Goal: Information Seeking & Learning: Learn about a topic

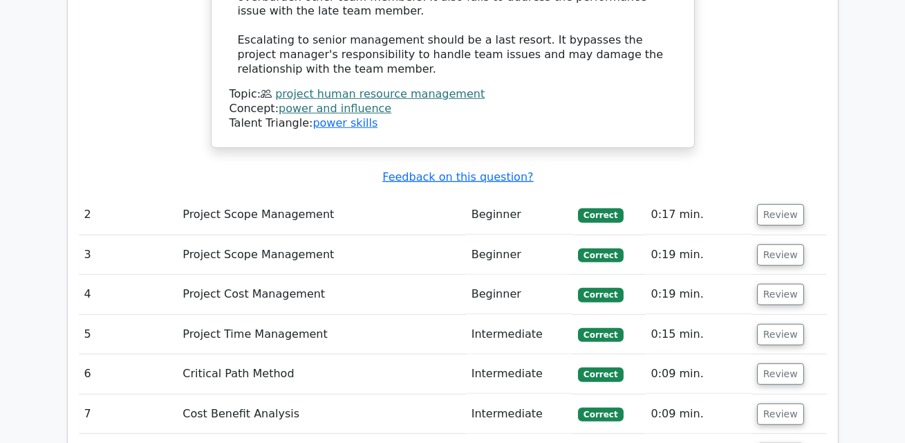
scroll to position [1952, 0]
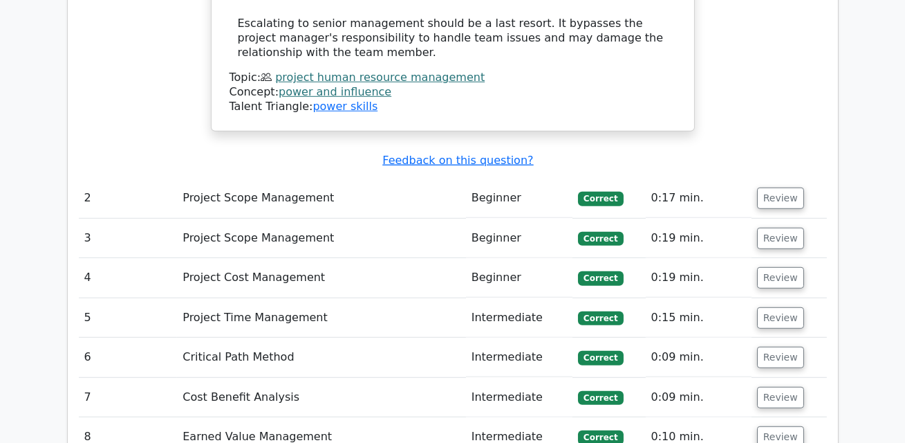
click at [288, 178] on td "Project Scope Management" at bounding box center [321, 197] width 288 height 39
click at [780, 187] on button "Review" at bounding box center [780, 197] width 47 height 21
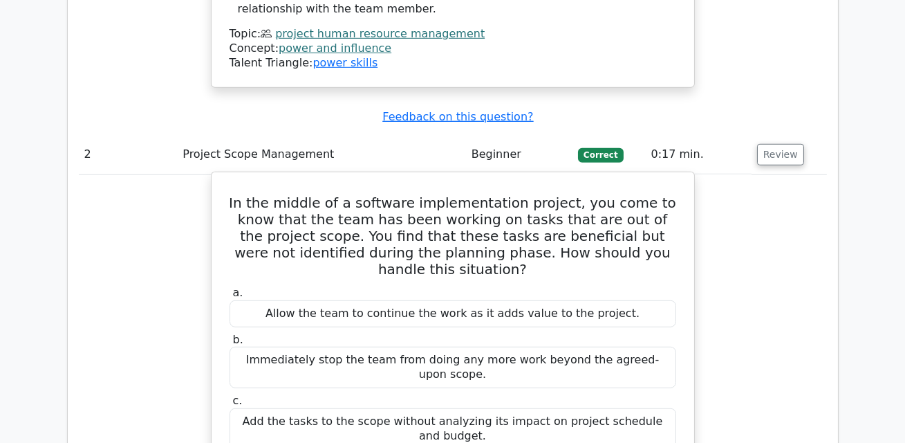
scroll to position [1997, 0]
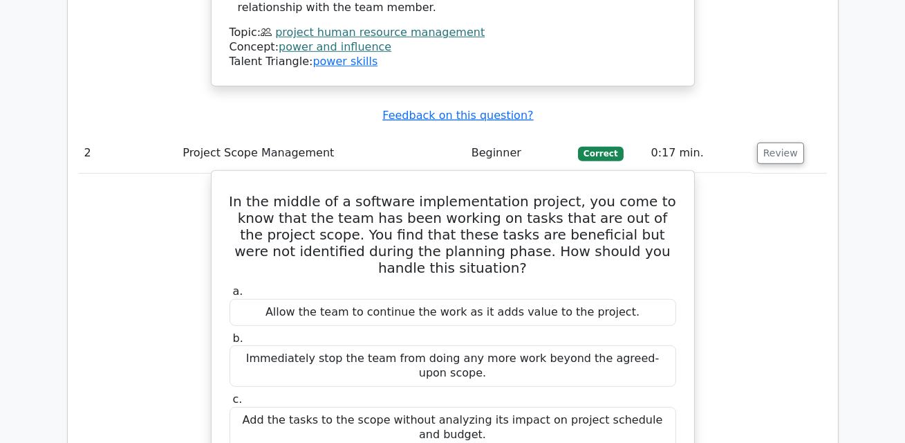
drag, startPoint x: 239, startPoint y: 122, endPoint x: 591, endPoint y: 389, distance: 441.7
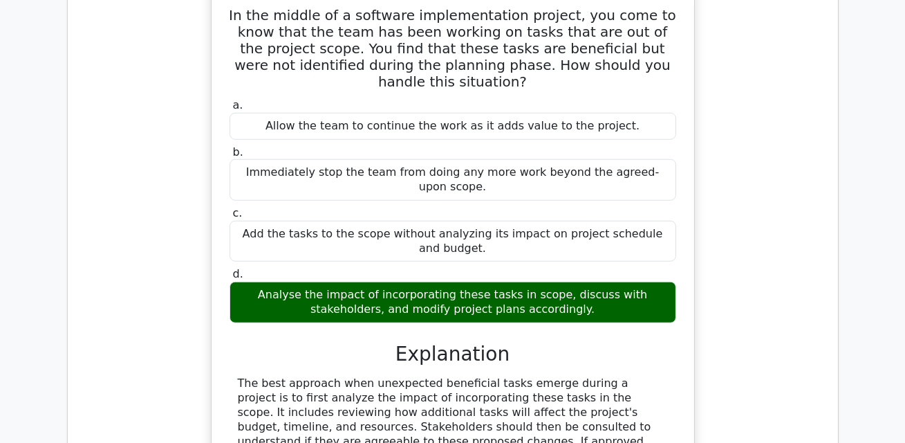
scroll to position [2185, 0]
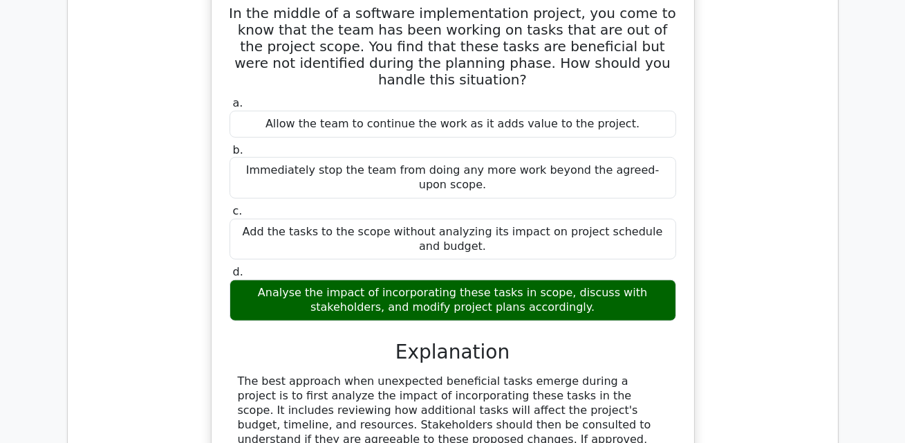
copy div "In the middle of a software implementation project, you come to know that the t…"
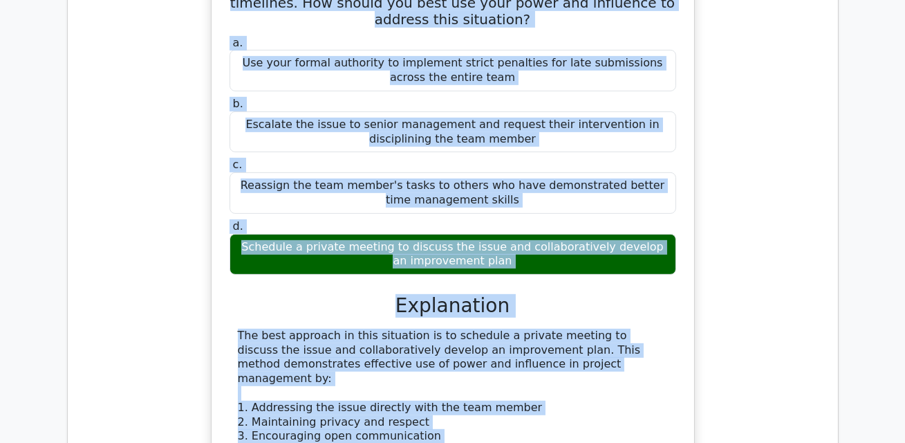
scroll to position [1441, 0]
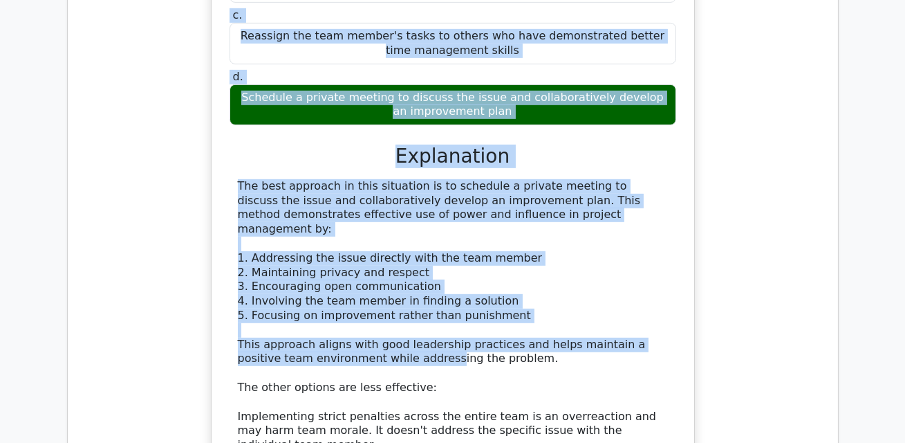
drag, startPoint x: 231, startPoint y: 190, endPoint x: 553, endPoint y: 70, distance: 343.9
click at [553, 70] on div "As a project manager, you notice that a team member is consistently late in sub…" at bounding box center [453, 213] width 472 height 837
copy div "As a project manager, you notice that a team member is consistently late in sub…"
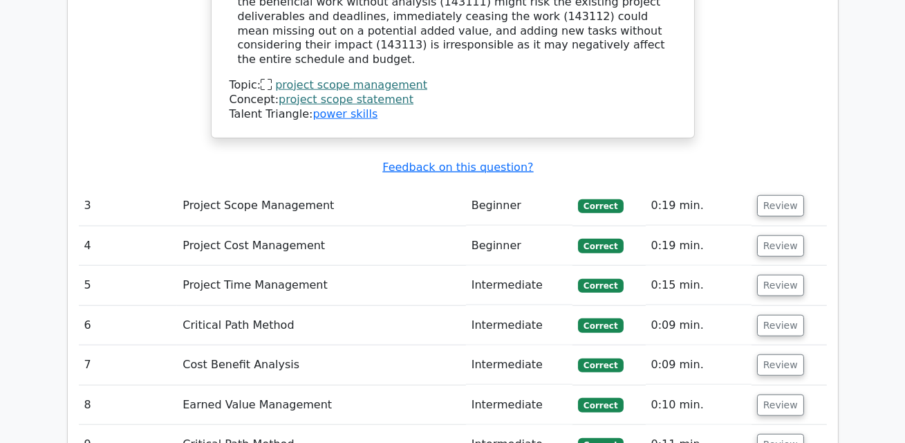
scroll to position [2695, 0]
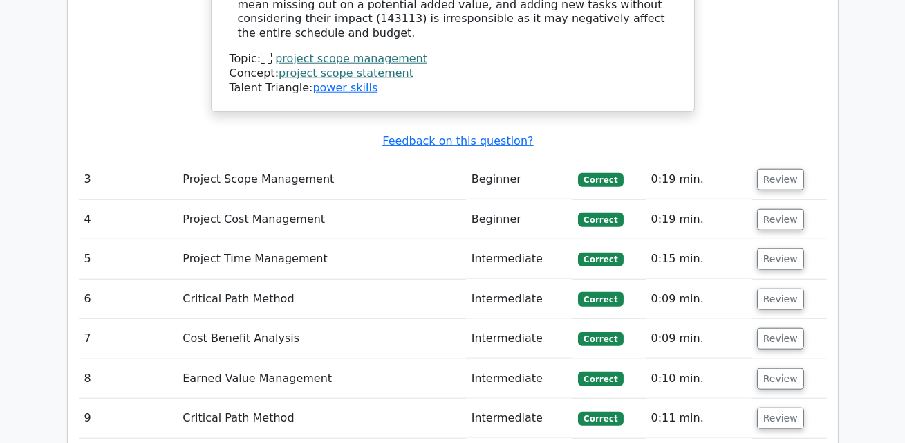
click at [326, 160] on td "Project Scope Management" at bounding box center [321, 179] width 288 height 39
click at [286, 160] on td "Project Scope Management" at bounding box center [321, 179] width 288 height 39
click at [785, 169] on button "Review" at bounding box center [780, 179] width 47 height 21
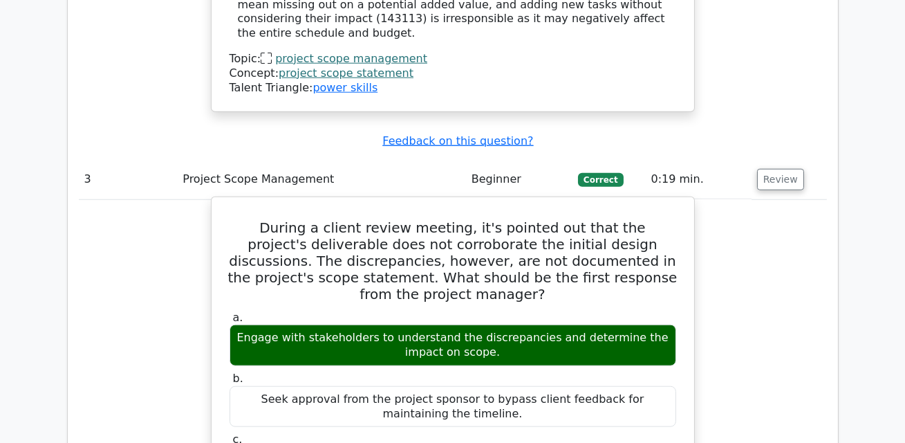
scroll to position [2702, 0]
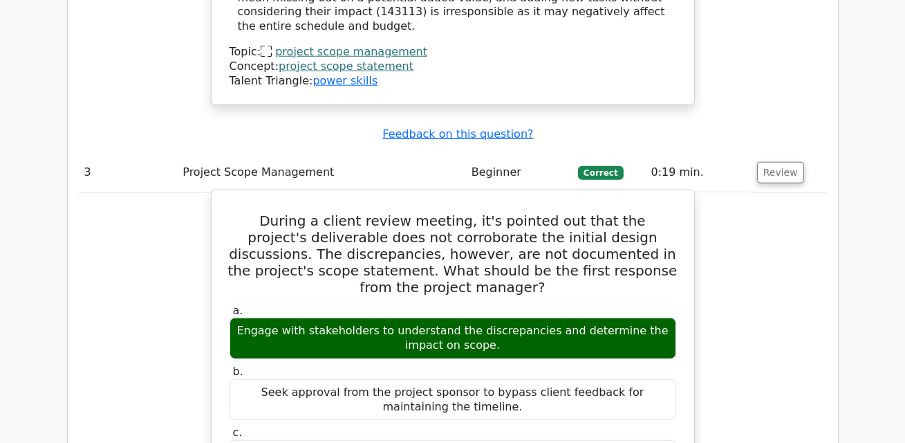
drag, startPoint x: 249, startPoint y: 93, endPoint x: 685, endPoint y: 367, distance: 514.9
copy div "During a client review meeting, it's pointed out that the project's deliverable…"
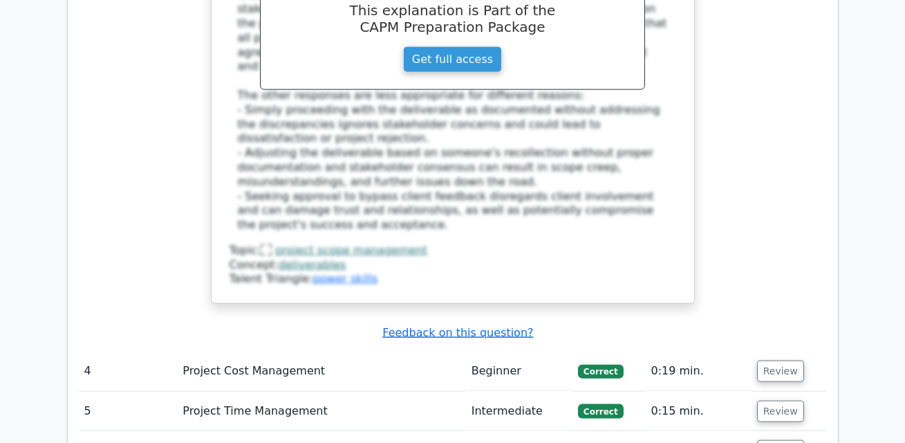
scroll to position [3374, 0]
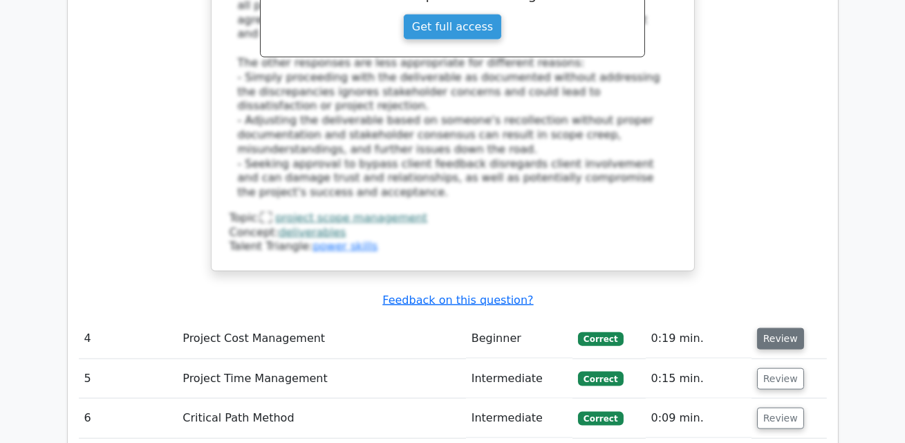
click at [778, 328] on button "Review" at bounding box center [780, 338] width 47 height 21
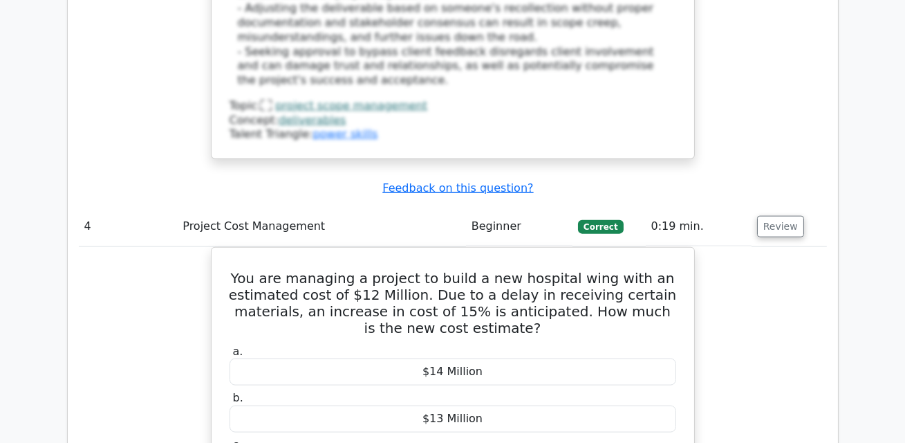
scroll to position [3560, 0]
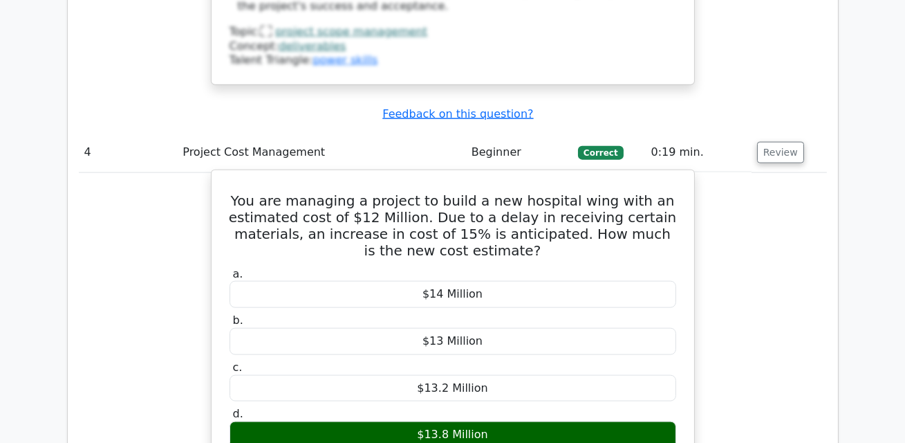
drag, startPoint x: 257, startPoint y: 44, endPoint x: 679, endPoint y: 280, distance: 484.2
click at [679, 280] on div "You are managing a project to build a new hospital wing with an estimated cost …" at bounding box center [453, 441] width 472 height 531
copy div "You are managing a project to build a new hospital wing with an estimated cost …"
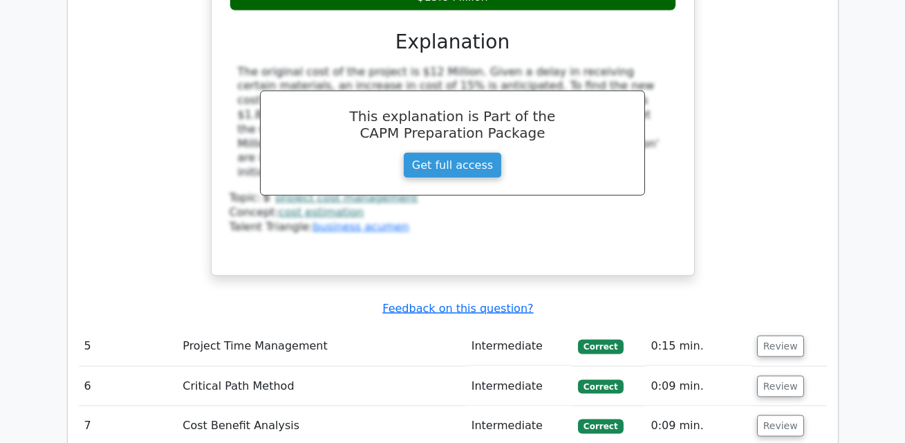
scroll to position [3999, 0]
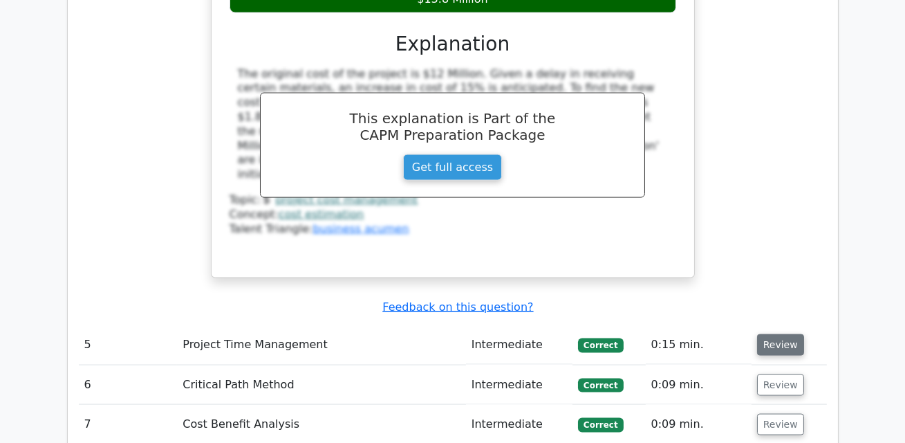
click at [785, 334] on button "Review" at bounding box center [780, 344] width 47 height 21
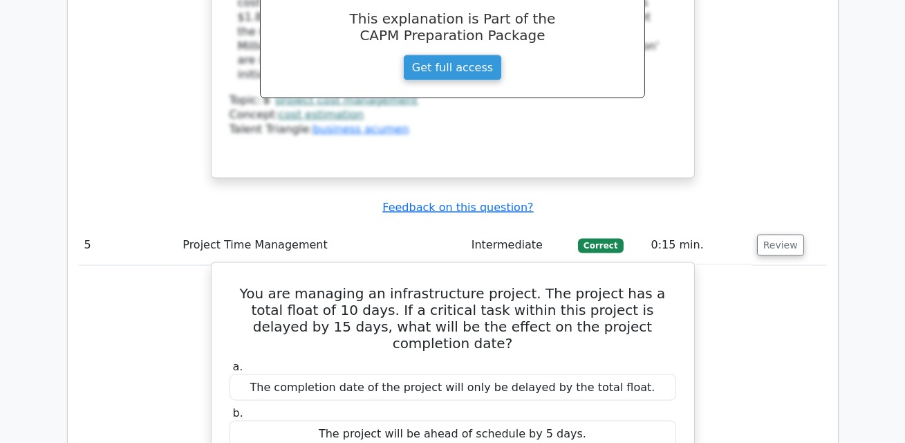
scroll to position [4100, 0]
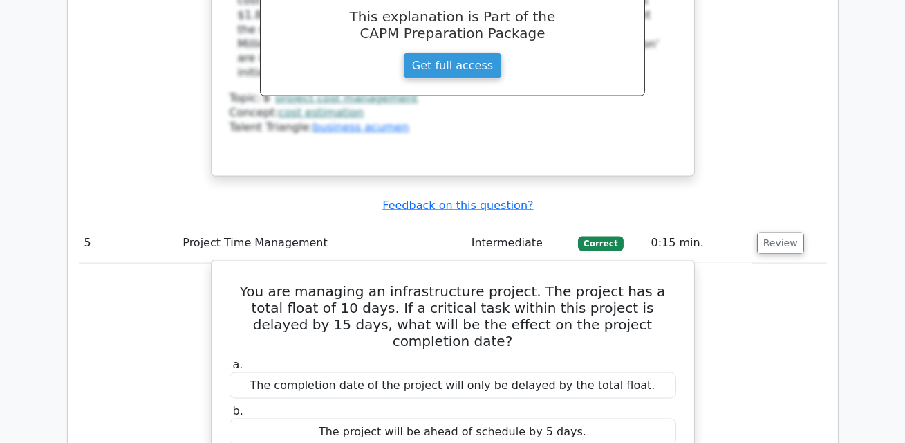
drag, startPoint x: 229, startPoint y: 127, endPoint x: 656, endPoint y: 353, distance: 482.5
copy div "You are managing an infrastructure project. The project has a total float of 10…"
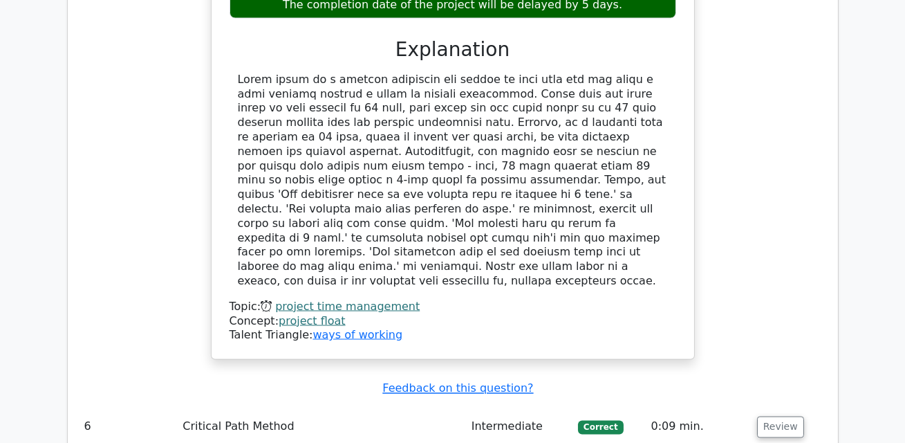
scroll to position [4645, 0]
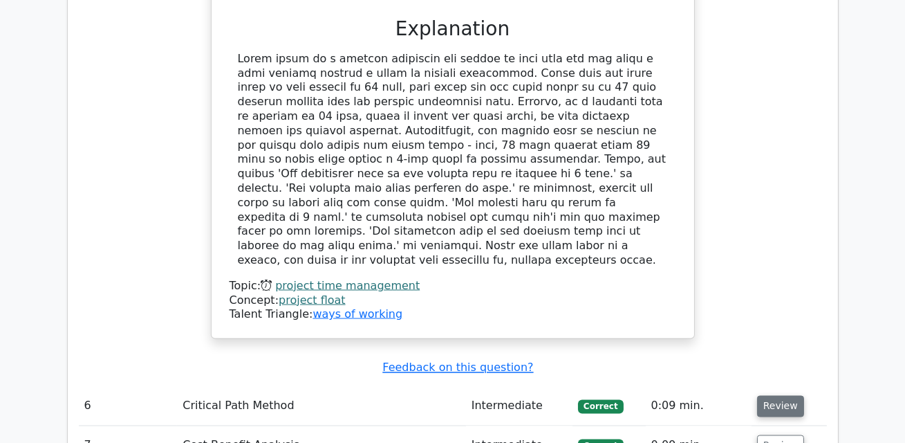
click at [774, 396] on button "Review" at bounding box center [780, 406] width 47 height 21
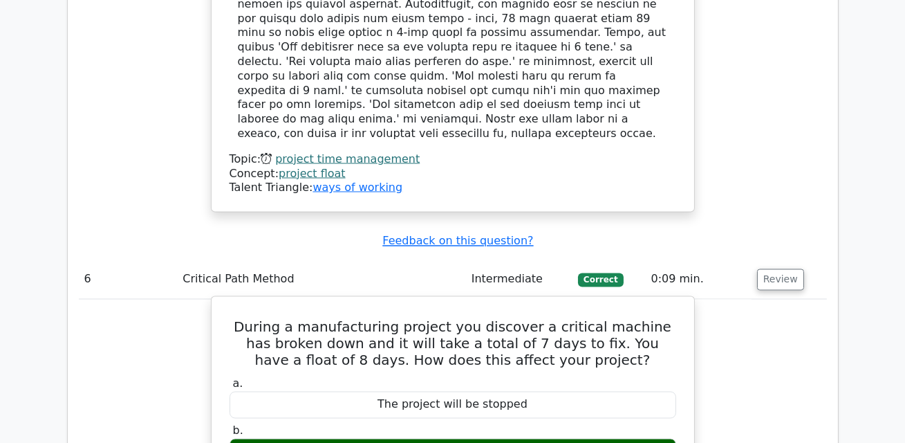
scroll to position [4772, 0]
drag, startPoint x: 245, startPoint y: 116, endPoint x: 557, endPoint y: 340, distance: 384.5
copy div "During a manufacturing project you discover a critical machine has broken down …"
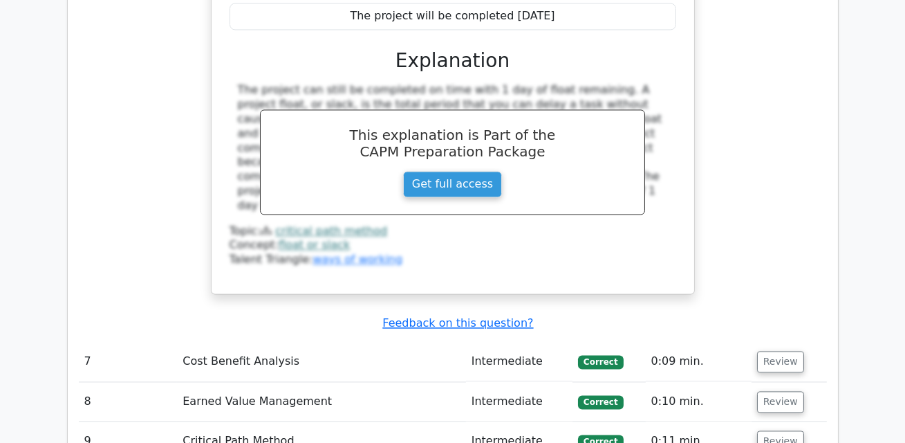
scroll to position [5308, 0]
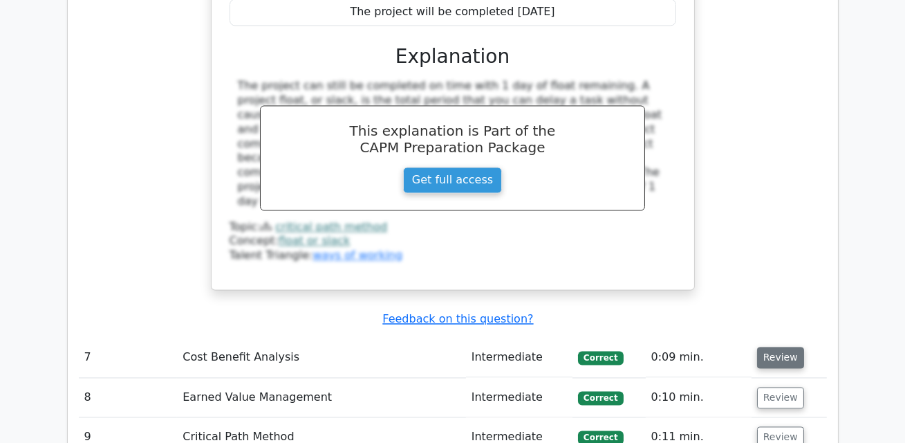
click at [784, 346] on button "Review" at bounding box center [780, 356] width 47 height 21
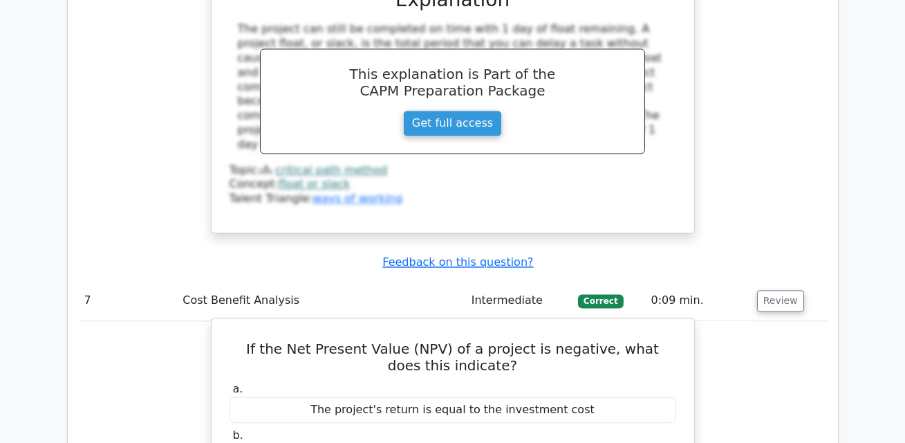
scroll to position [5372, 0]
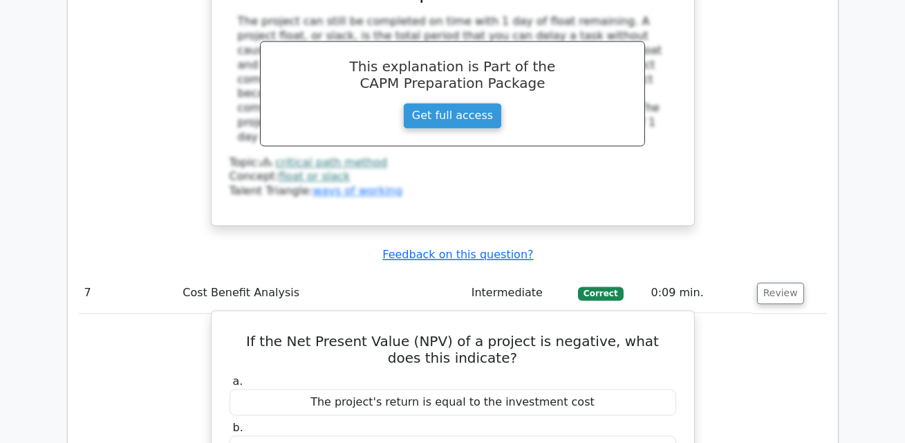
drag, startPoint x: 234, startPoint y: 133, endPoint x: 629, endPoint y: 339, distance: 445.4
copy div "If the Net Present Value (NPV) of a project is negative, what does this indicat…"
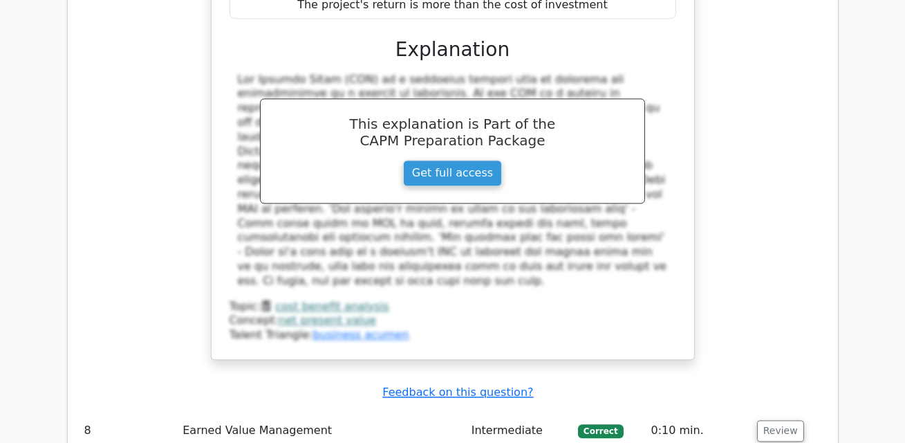
scroll to position [5909, 0]
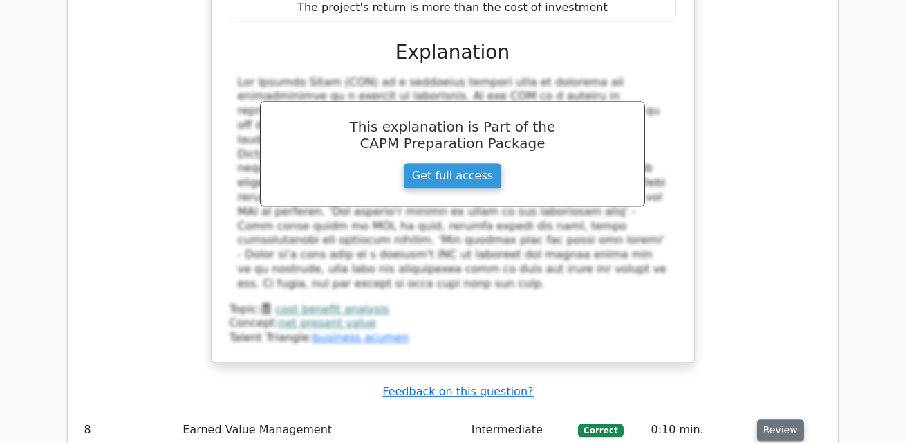
click at [784, 419] on button "Review" at bounding box center [780, 429] width 47 height 21
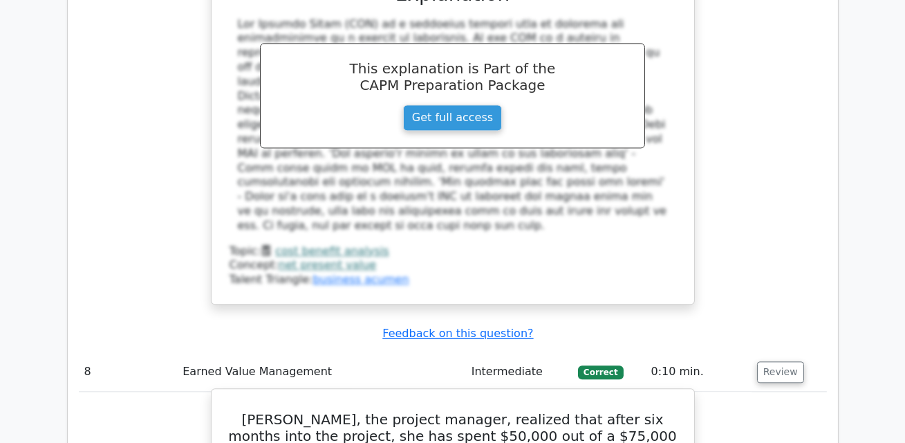
scroll to position [5974, 0]
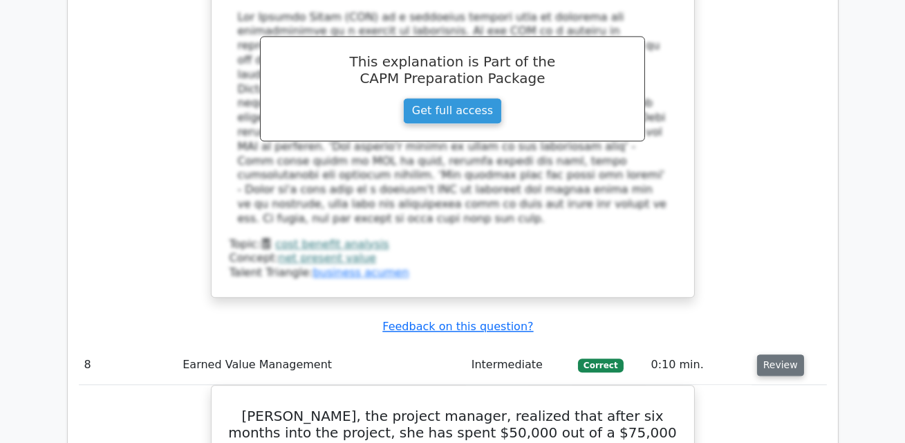
click at [764, 354] on button "Review" at bounding box center [780, 364] width 47 height 21
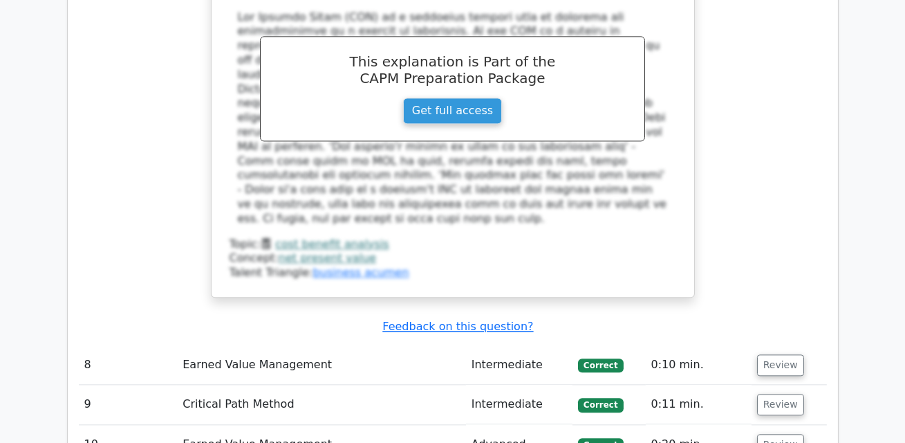
click at [791, 384] on td "Review" at bounding box center [789, 403] width 75 height 39
click at [790, 393] on button "Review" at bounding box center [780, 403] width 47 height 21
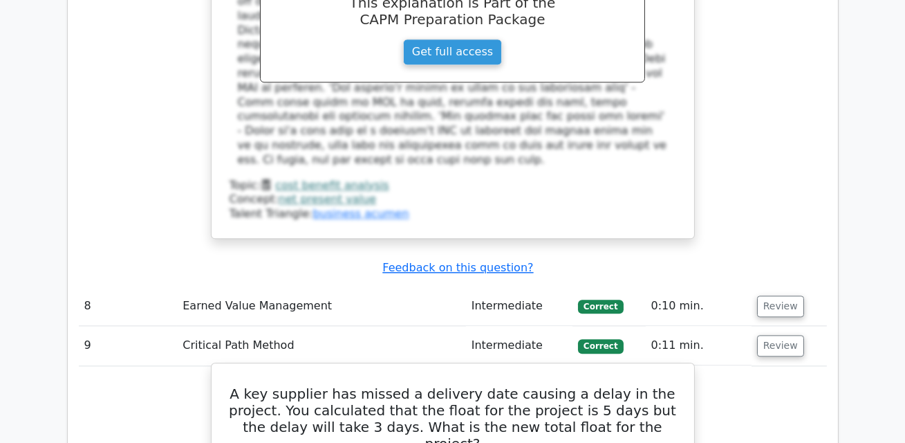
scroll to position [6048, 0]
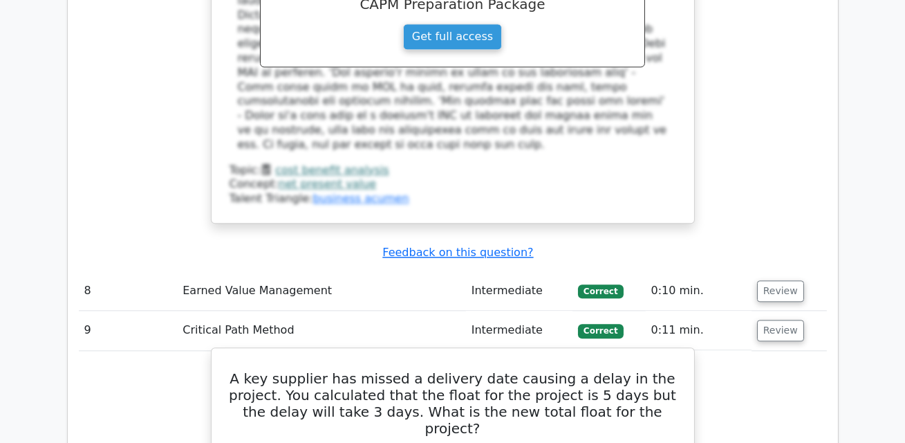
drag, startPoint x: 228, startPoint y: 139, endPoint x: 542, endPoint y: 360, distance: 384.1
copy div "A key supplier has missed a delivery date causing a delay in the project. You c…"
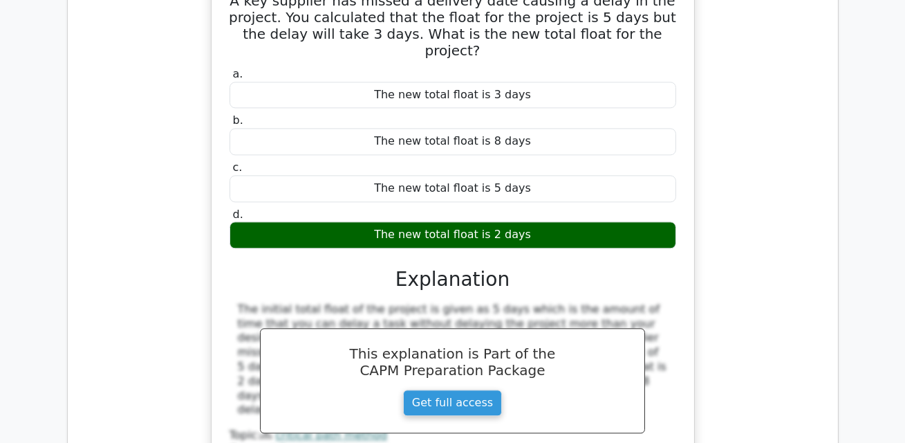
scroll to position [6431, 0]
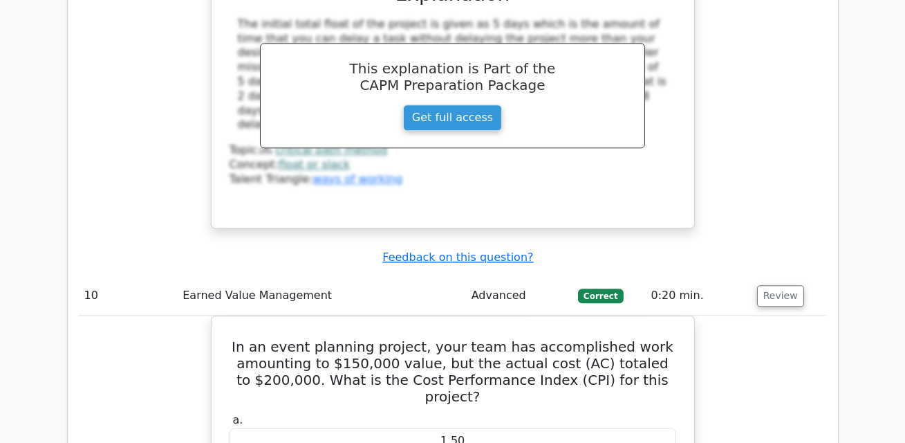
scroll to position [6720, 0]
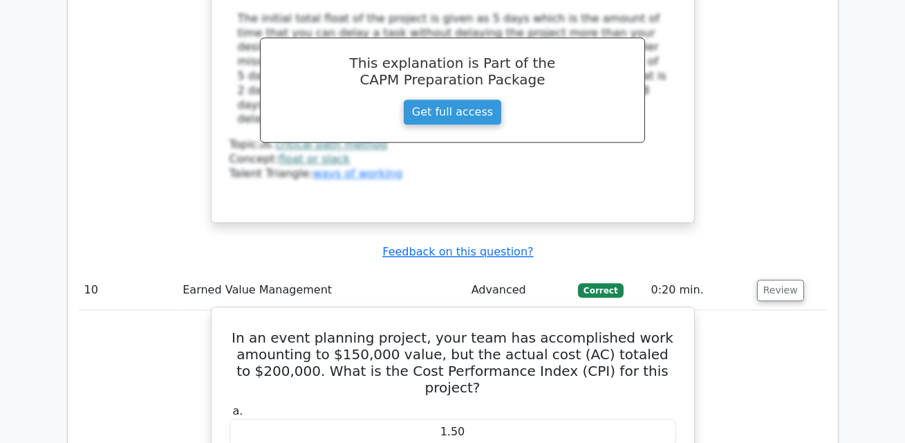
drag, startPoint x: 258, startPoint y: 83, endPoint x: 677, endPoint y: 312, distance: 477.5
copy div "In an event planning project, your team has accomplished work amounting to $150…"
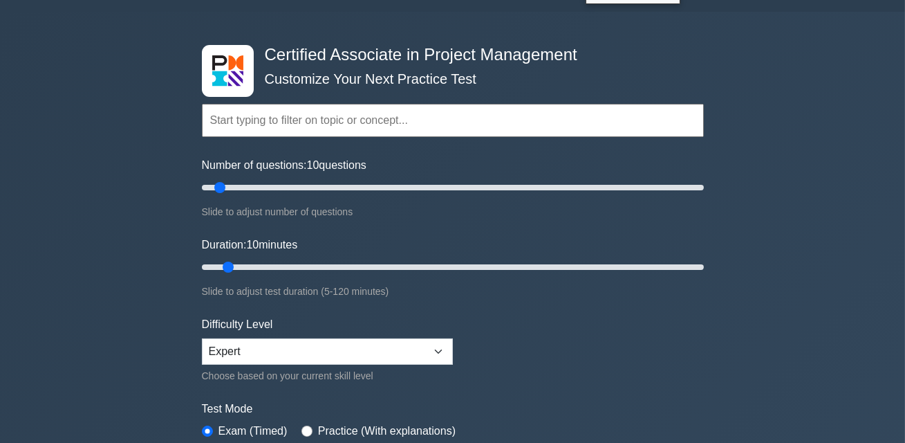
scroll to position [34, 0]
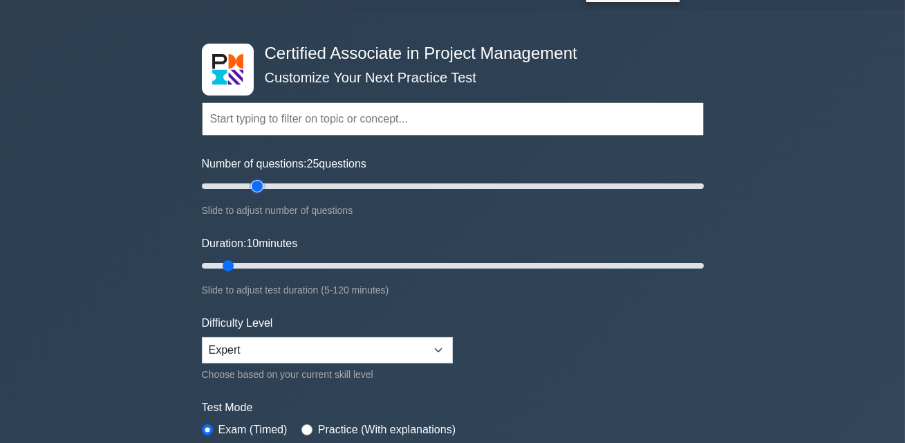
drag, startPoint x: 221, startPoint y: 185, endPoint x: 254, endPoint y: 184, distance: 33.2
type input "25"
click at [254, 184] on input "Number of questions: 25 questions" at bounding box center [453, 186] width 502 height 17
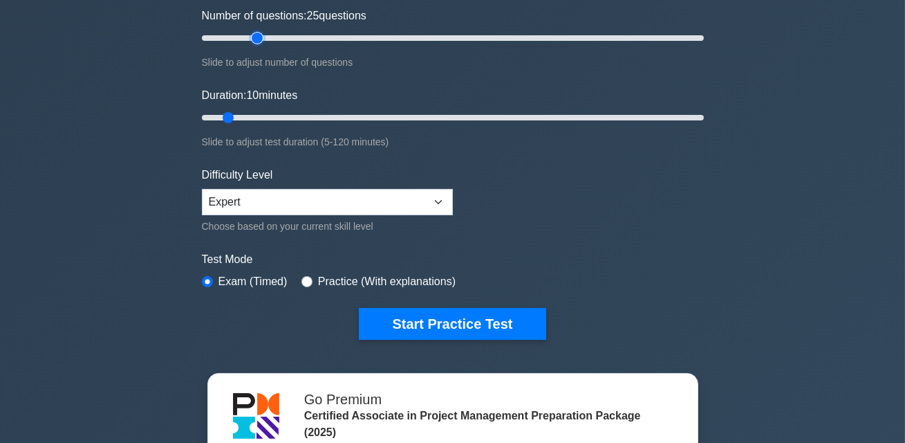
scroll to position [177, 0]
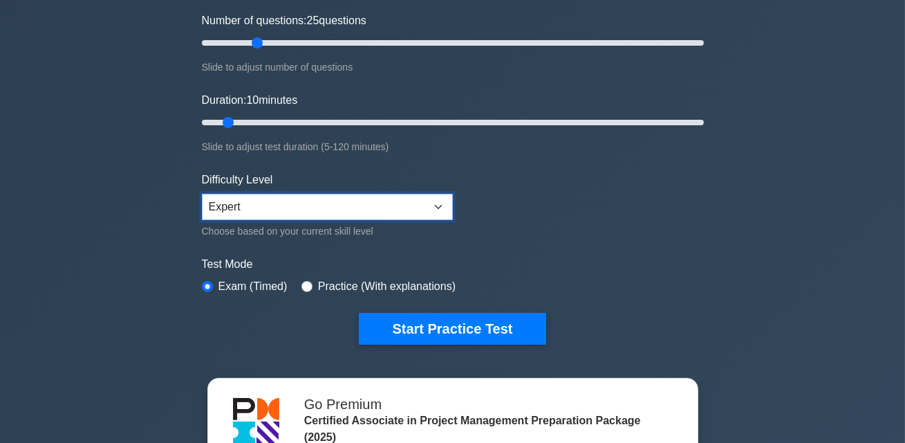
click at [360, 209] on select "Beginner Intermediate Expert" at bounding box center [327, 207] width 251 height 26
click at [359, 211] on select "Beginner Intermediate Expert" at bounding box center [327, 207] width 251 height 26
select select "expert"
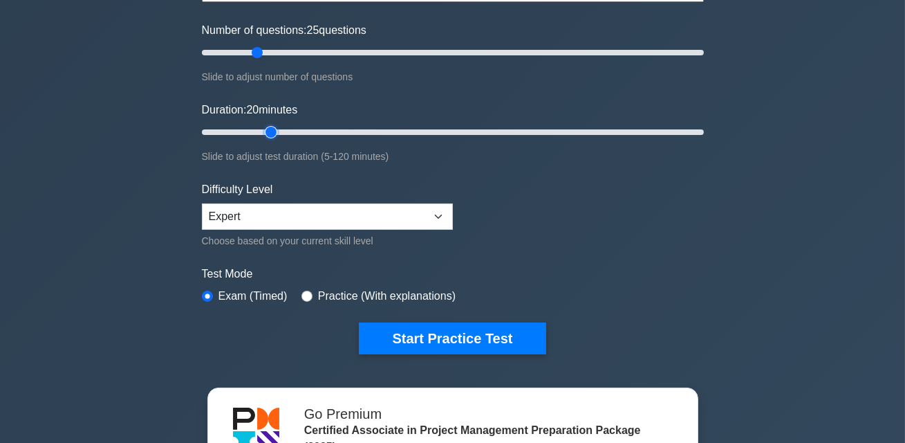
drag, startPoint x: 232, startPoint y: 131, endPoint x: 275, endPoint y: 127, distance: 43.0
type input "20"
click at [275, 127] on input "Duration: 20 minutes" at bounding box center [453, 132] width 502 height 17
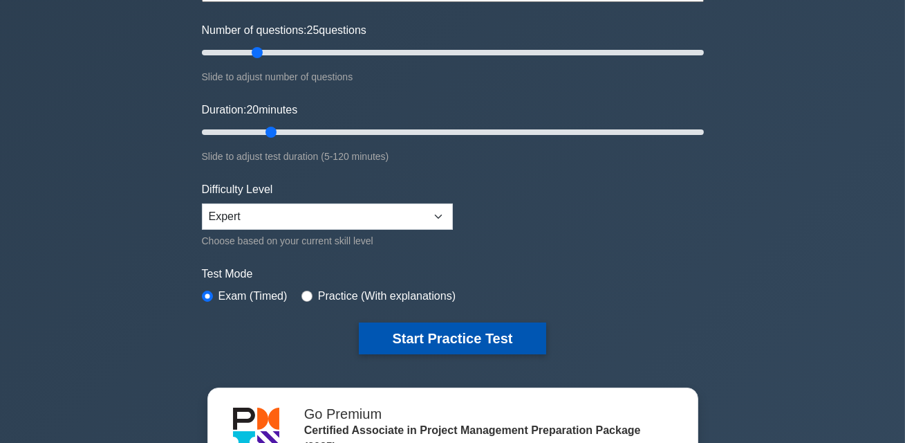
click at [456, 332] on button "Start Practice Test" at bounding box center [452, 338] width 187 height 32
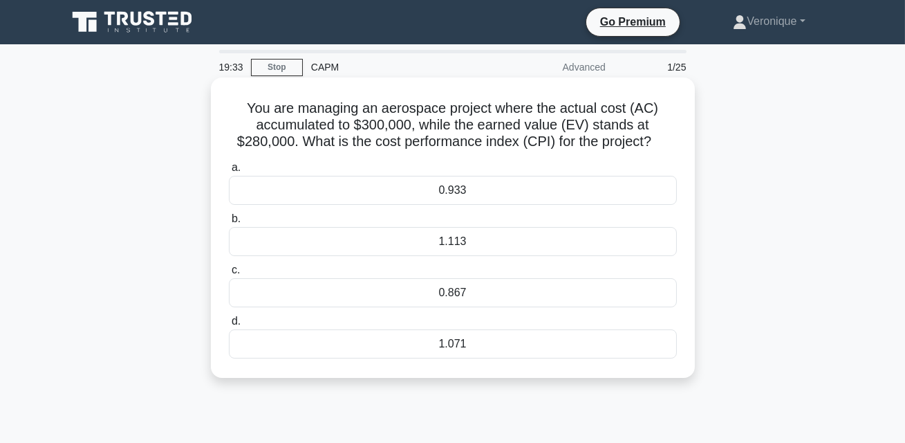
click at [471, 179] on div "0.933" at bounding box center [453, 190] width 448 height 29
click at [229, 172] on input "a. 0.933" at bounding box center [229, 167] width 0 height 9
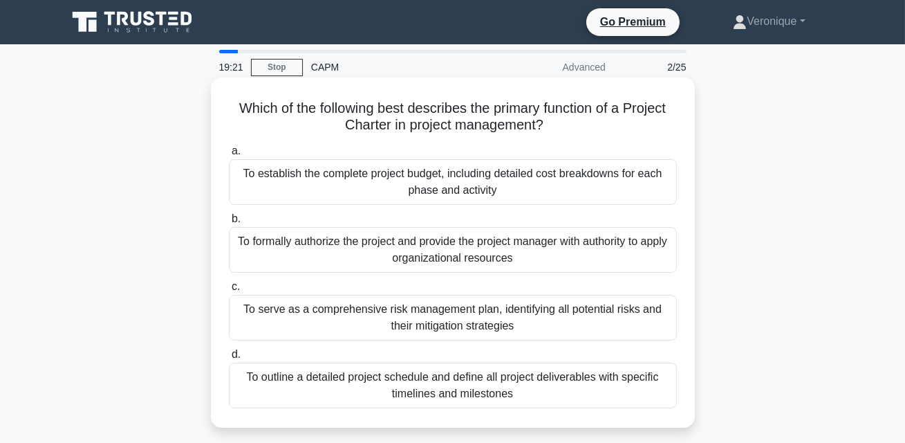
click at [521, 238] on div "To formally authorize the project and provide the project manager with authorit…" at bounding box center [453, 250] width 448 height 46
click at [229, 223] on input "b. To formally authorize the project and provide the project manager with autho…" at bounding box center [229, 218] width 0 height 9
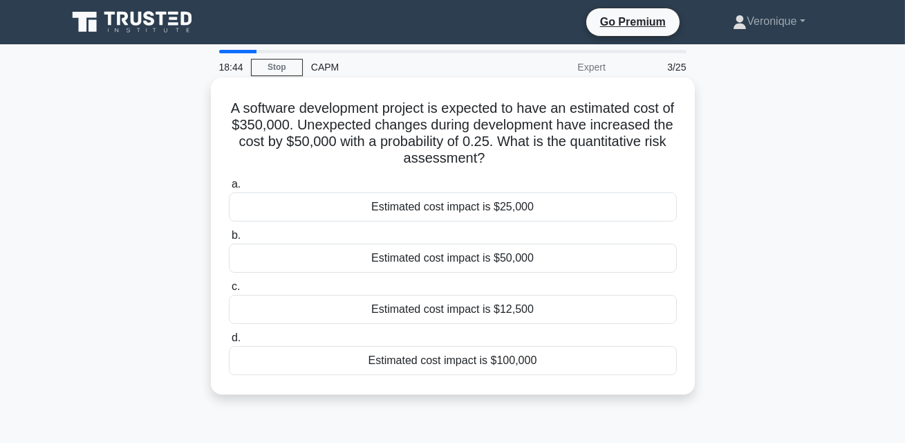
click at [522, 303] on div "Estimated cost impact is $12,500" at bounding box center [453, 309] width 448 height 29
click at [229, 291] on input "c. Estimated cost impact is $12,500" at bounding box center [229, 286] width 0 height 9
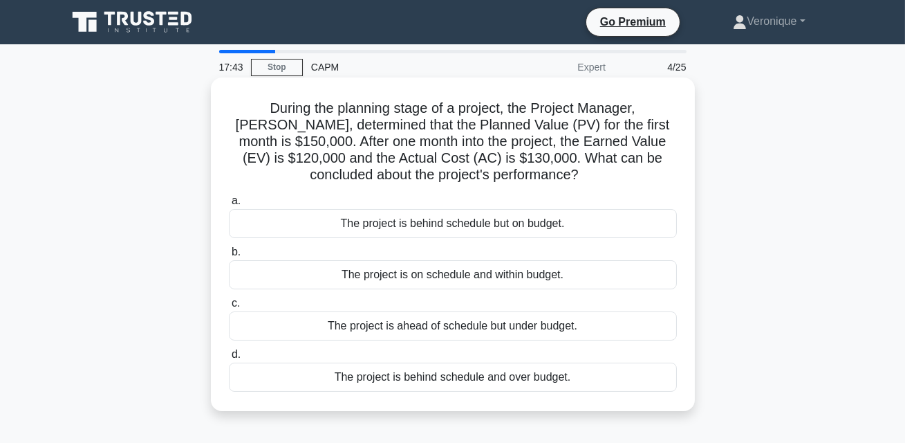
click at [557, 378] on div "The project is behind schedule and over budget." at bounding box center [453, 376] width 448 height 29
click at [229, 359] on input "d. The project is behind schedule and over budget." at bounding box center [229, 354] width 0 height 9
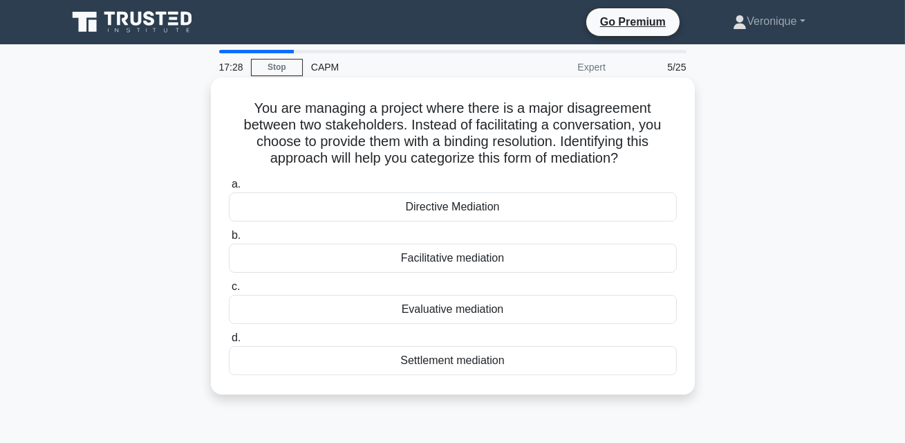
click at [477, 260] on div "Facilitative mediation" at bounding box center [453, 257] width 448 height 29
click at [229, 240] on input "b. Facilitative mediation" at bounding box center [229, 235] width 0 height 9
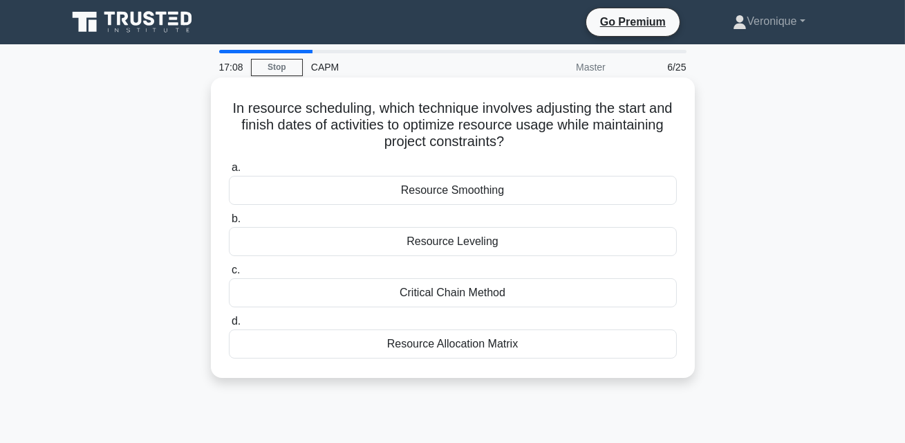
click at [467, 352] on div "Resource Allocation Matrix" at bounding box center [453, 343] width 448 height 29
click at [229, 326] on input "d. Resource Allocation Matrix" at bounding box center [229, 321] width 0 height 9
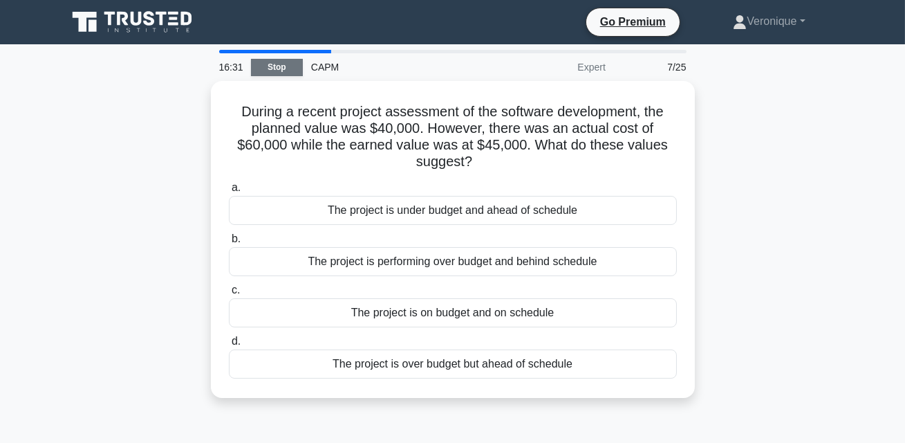
click at [283, 72] on link "Stop" at bounding box center [277, 67] width 52 height 17
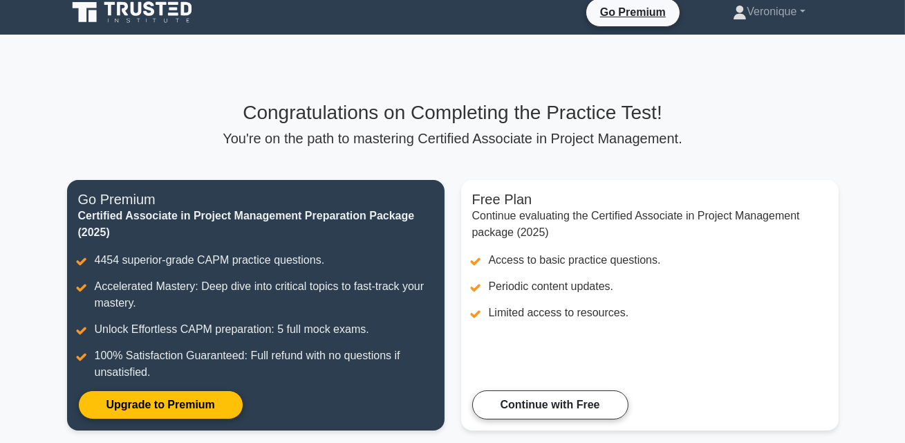
scroll to position [11, 0]
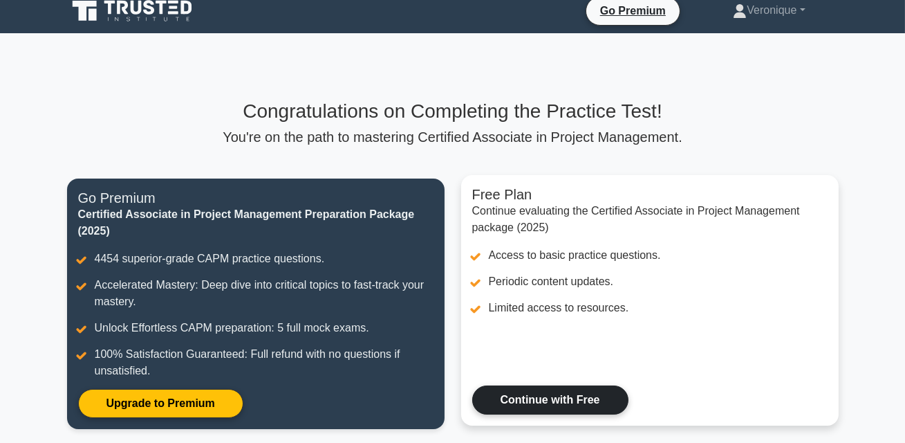
click at [557, 405] on link "Continue with Free" at bounding box center [550, 399] width 156 height 29
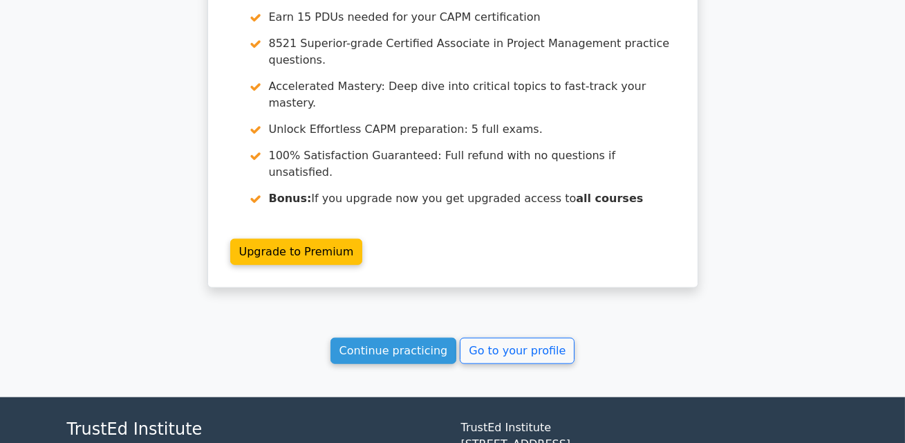
scroll to position [2643, 0]
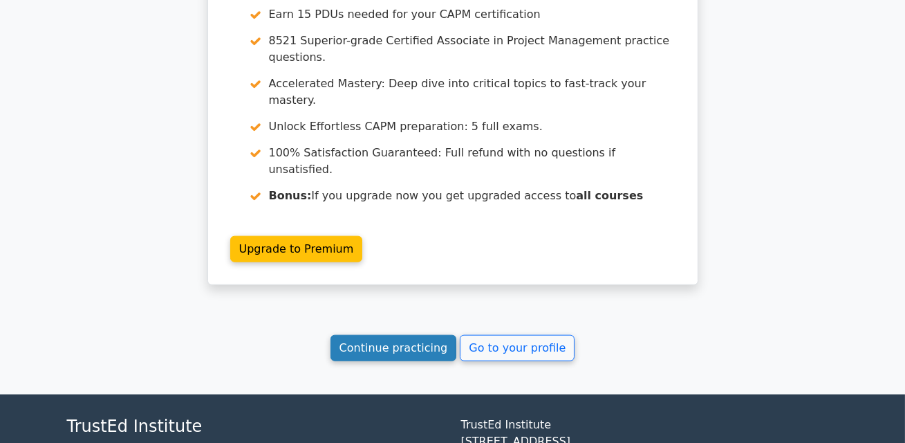
click at [413, 335] on link "Continue practicing" at bounding box center [394, 348] width 127 height 26
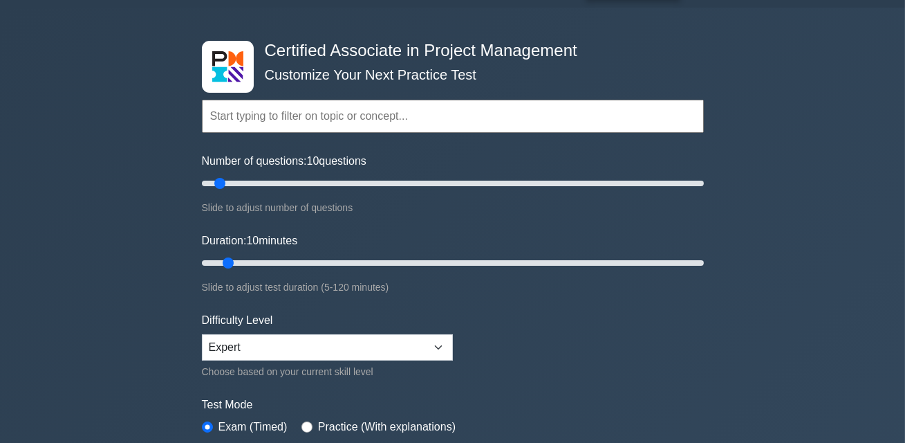
scroll to position [157, 0]
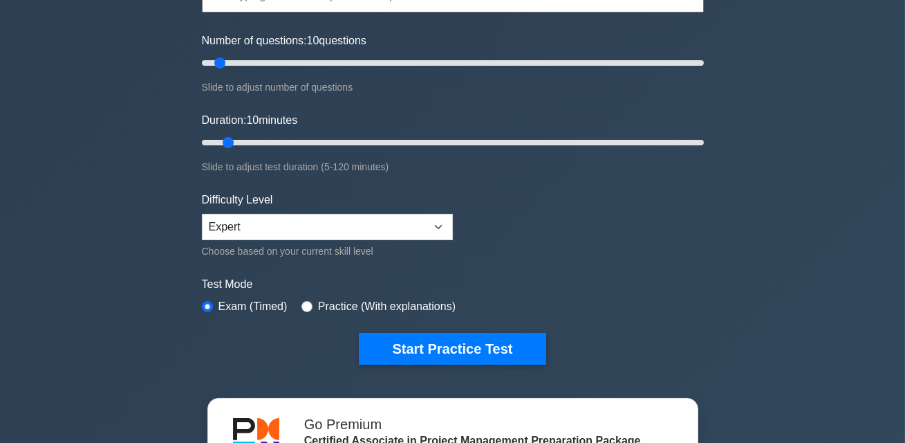
click at [338, 304] on label "Practice (With explanations)" at bounding box center [387, 306] width 138 height 17
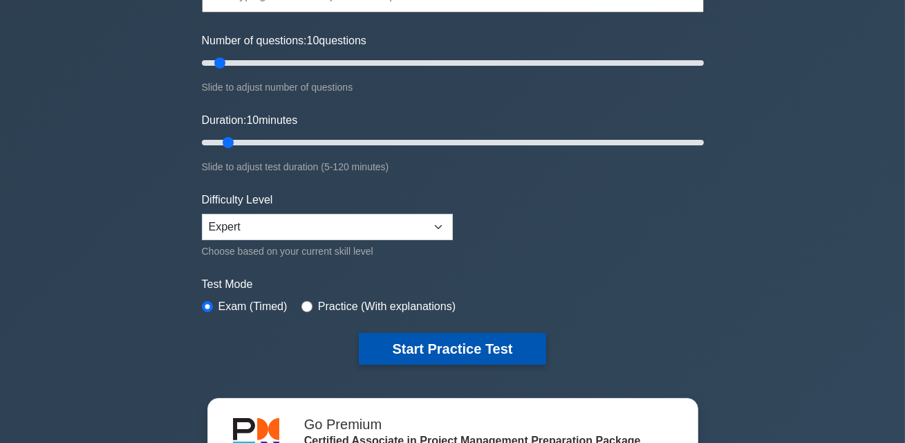
click at [409, 346] on button "Start Practice Test" at bounding box center [452, 349] width 187 height 32
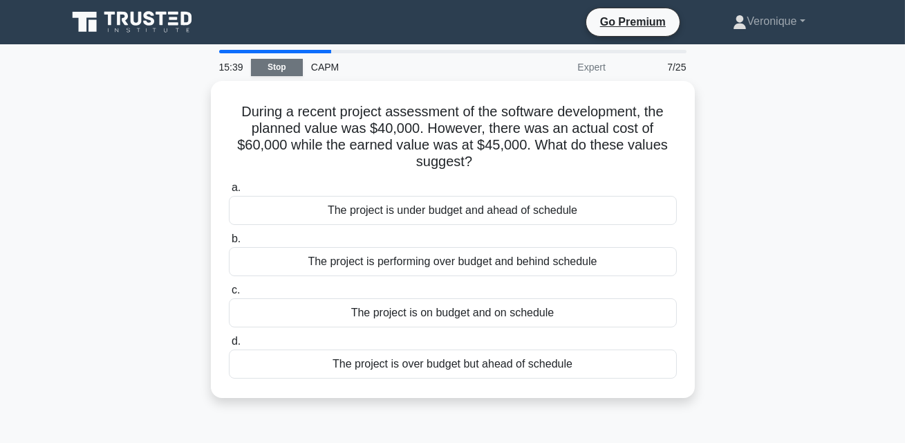
click at [291, 73] on link "Stop" at bounding box center [277, 67] width 52 height 17
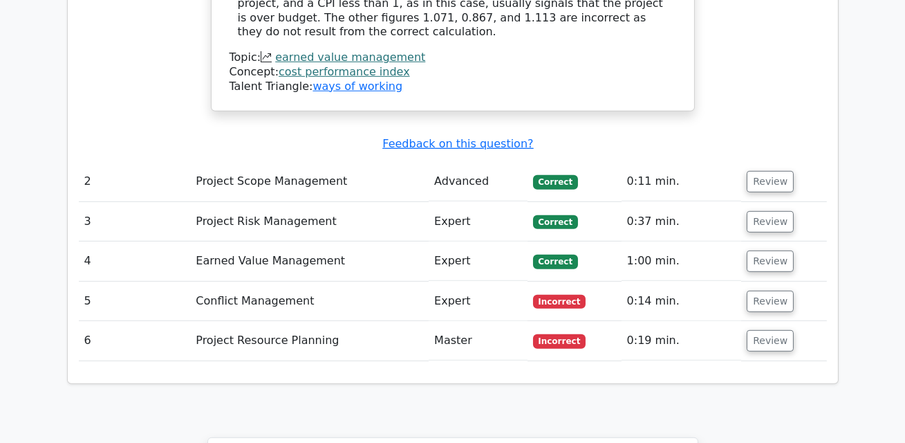
scroll to position [1545, 0]
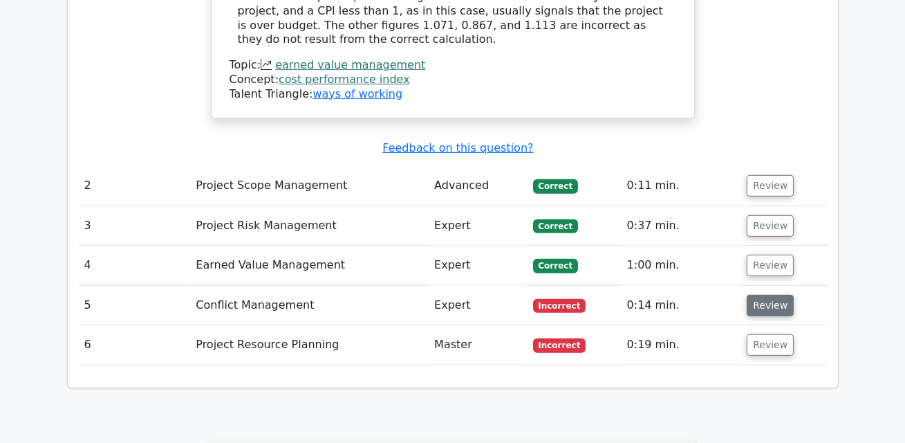
click at [768, 295] on button "Review" at bounding box center [770, 305] width 47 height 21
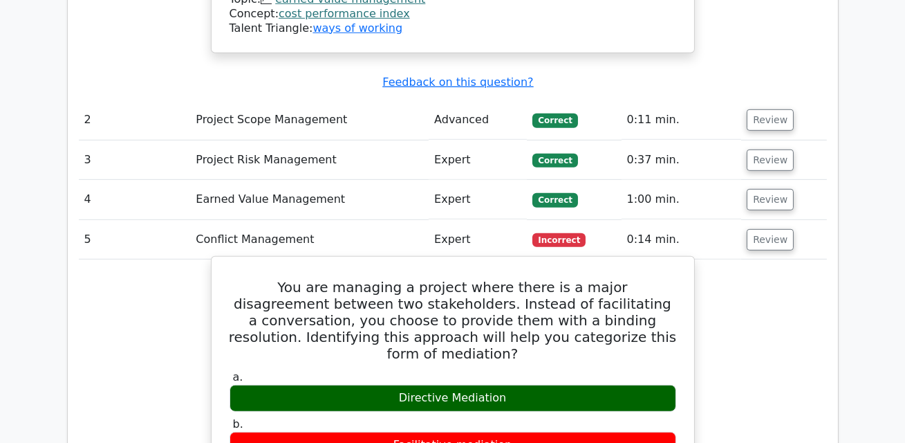
scroll to position [1615, 0]
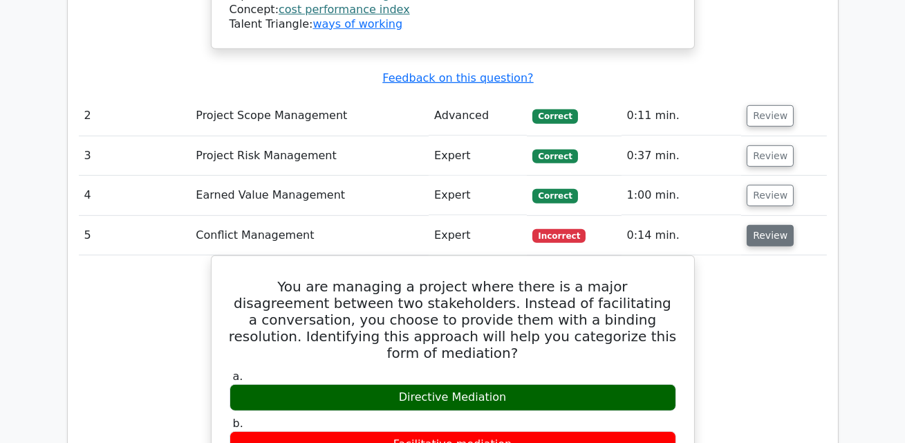
click at [773, 225] on button "Review" at bounding box center [770, 235] width 47 height 21
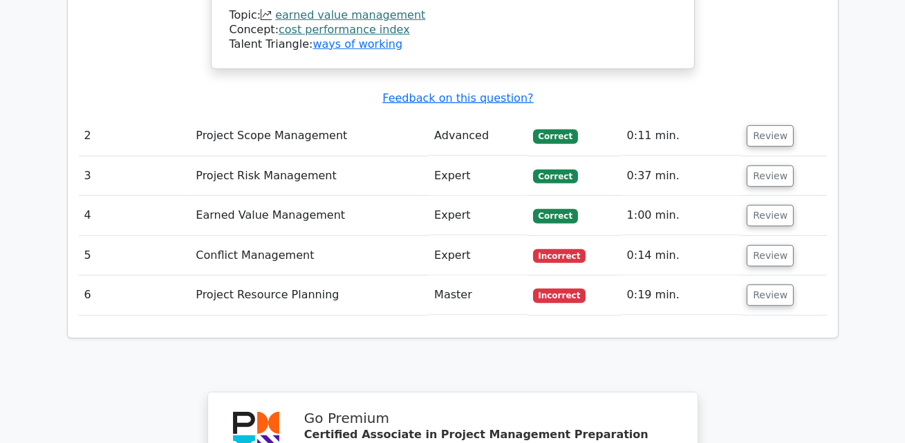
scroll to position [1563, 0]
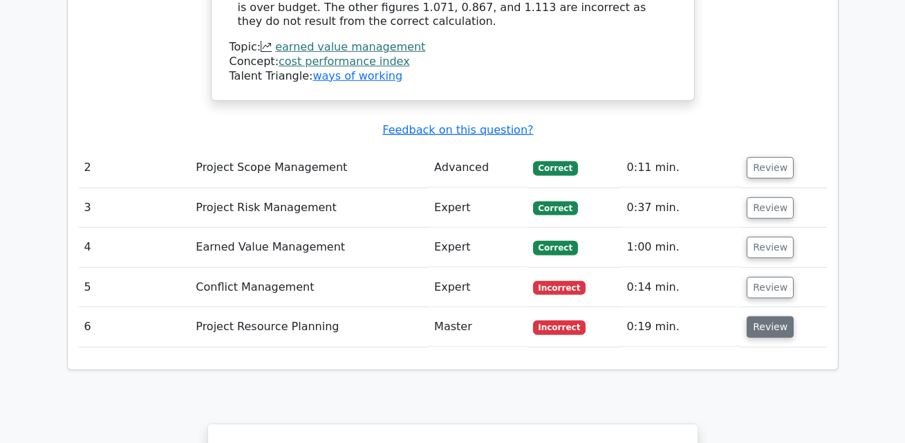
click at [764, 316] on button "Review" at bounding box center [770, 326] width 47 height 21
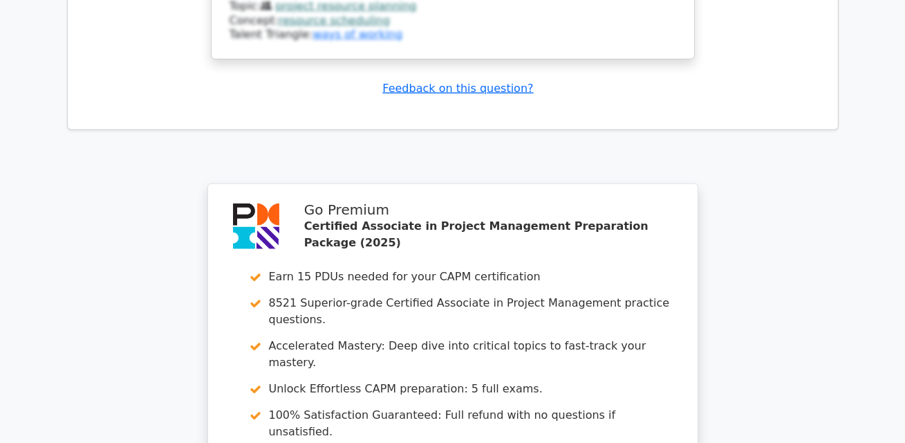
scroll to position [2831, 0]
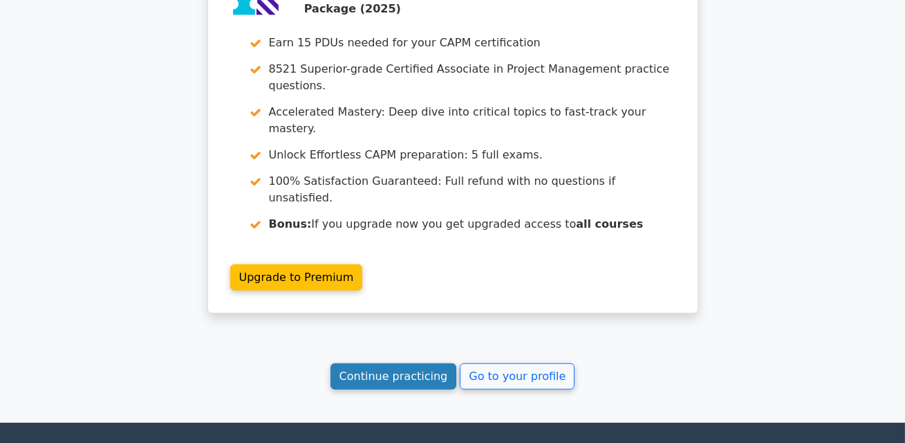
click at [414, 363] on link "Continue practicing" at bounding box center [394, 376] width 127 height 26
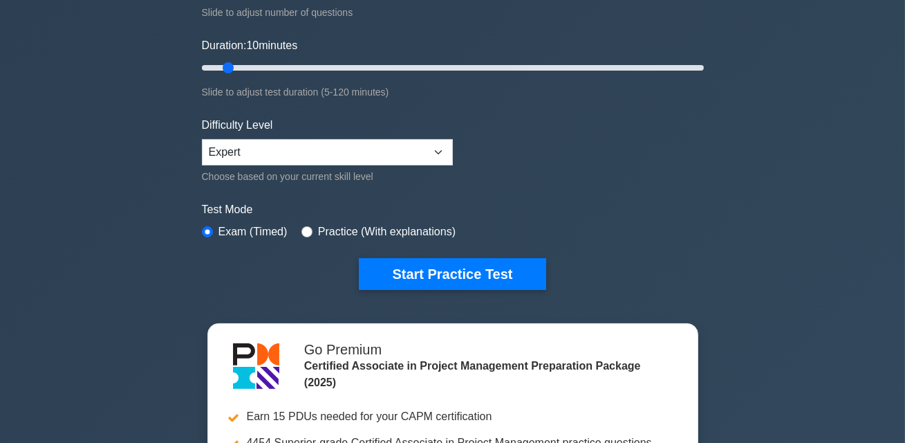
scroll to position [254, 0]
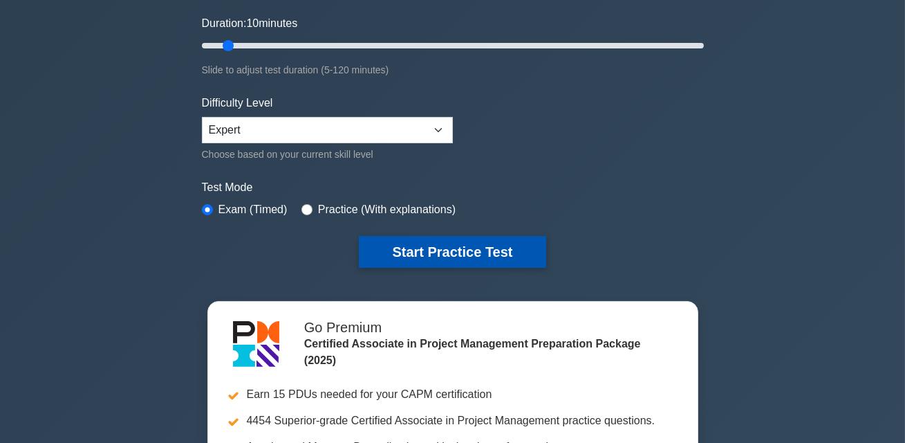
click at [461, 260] on button "Start Practice Test" at bounding box center [452, 252] width 187 height 32
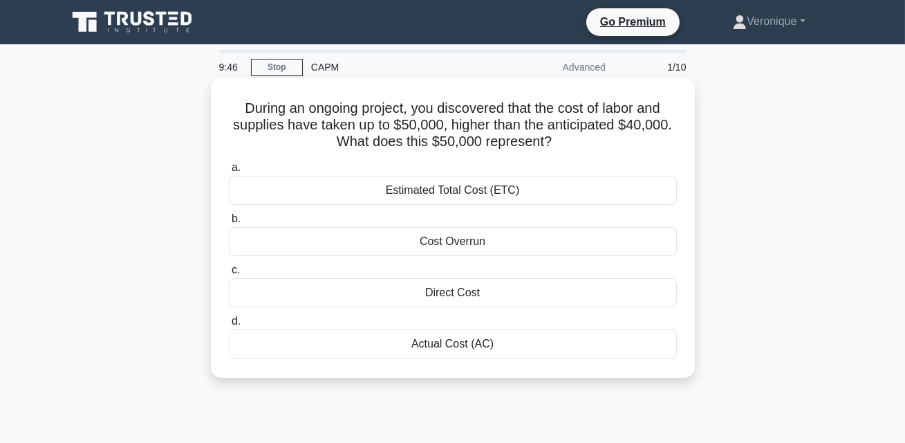
click at [478, 347] on div "Actual Cost (AC)" at bounding box center [453, 343] width 448 height 29
click at [229, 326] on input "d. Actual Cost (AC)" at bounding box center [229, 321] width 0 height 9
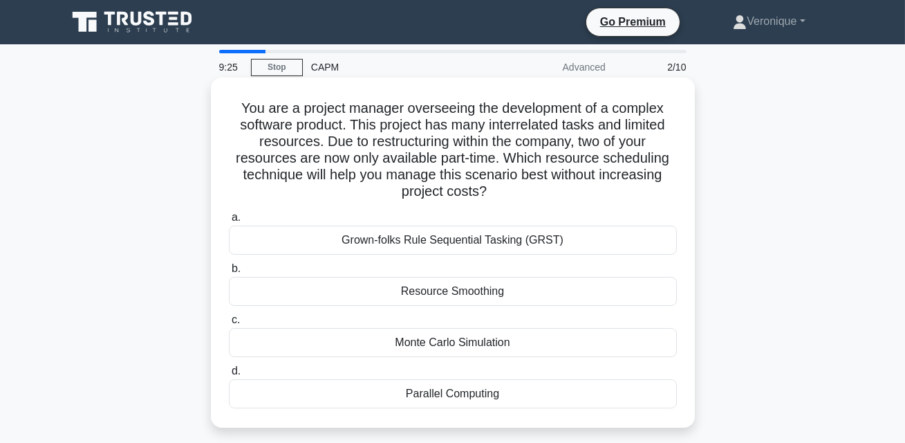
click at [469, 401] on div "Parallel Computing" at bounding box center [453, 393] width 448 height 29
click at [229, 375] on input "d. Parallel Computing" at bounding box center [229, 370] width 0 height 9
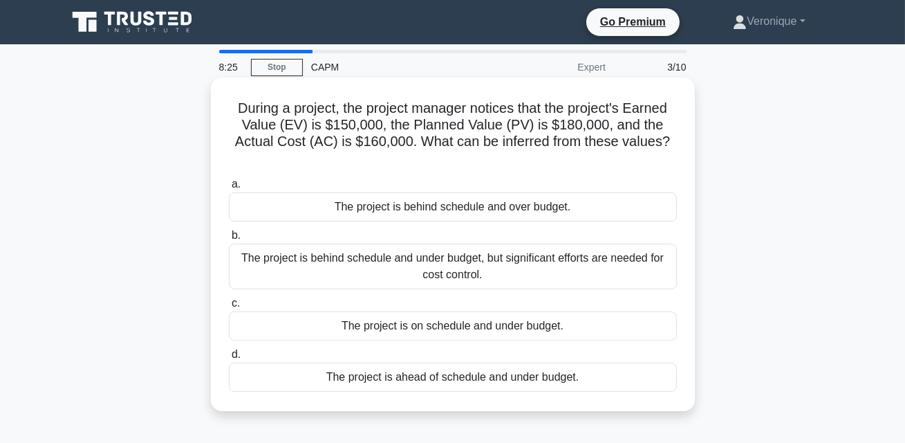
click at [348, 204] on div "The project is behind schedule and over budget." at bounding box center [453, 206] width 448 height 29
click at [229, 189] on input "a. The project is behind schedule and over budget." at bounding box center [229, 184] width 0 height 9
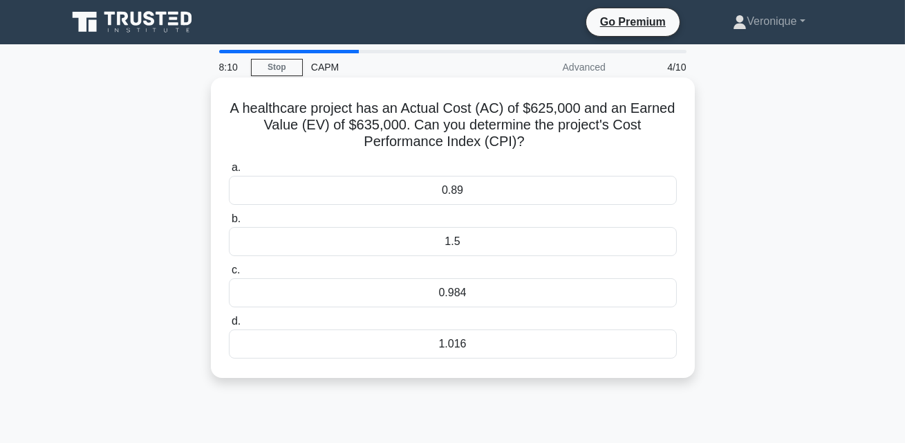
click at [477, 341] on div "1.016" at bounding box center [453, 343] width 448 height 29
click at [229, 326] on input "d. 1.016" at bounding box center [229, 321] width 0 height 9
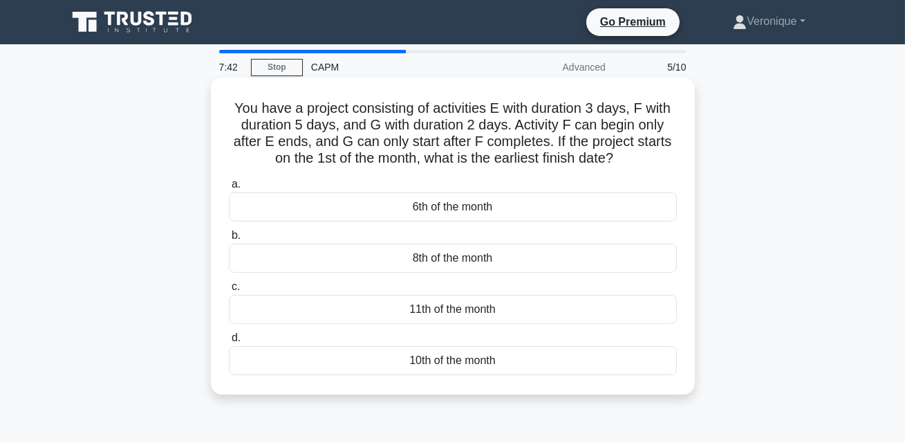
click at [475, 375] on div "a. 6th of the month b. 8th of the month c. d." at bounding box center [453, 275] width 465 height 205
click at [485, 364] on div "10th of the month" at bounding box center [453, 360] width 448 height 29
click at [229, 342] on input "d. 10th of the month" at bounding box center [229, 337] width 0 height 9
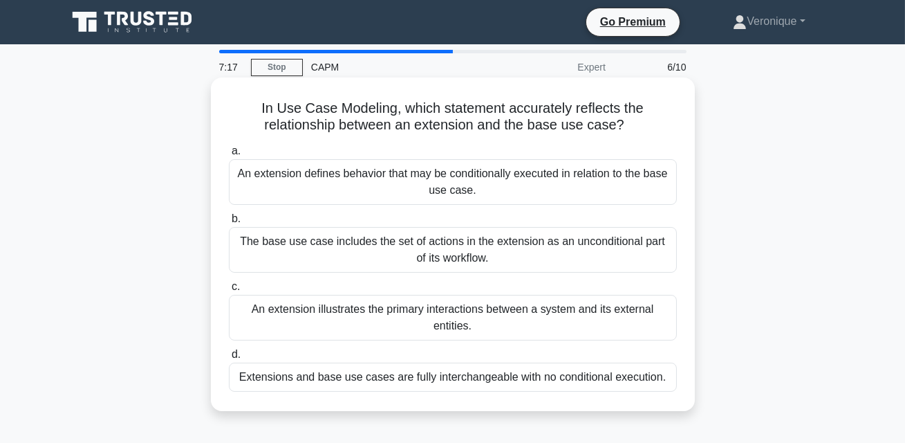
click at [469, 187] on div "An extension defines behavior that may be conditionally executed in relation to…" at bounding box center [453, 182] width 448 height 46
click at [229, 156] on input "a. An extension defines behavior that may be conditionally executed in relation…" at bounding box center [229, 151] width 0 height 9
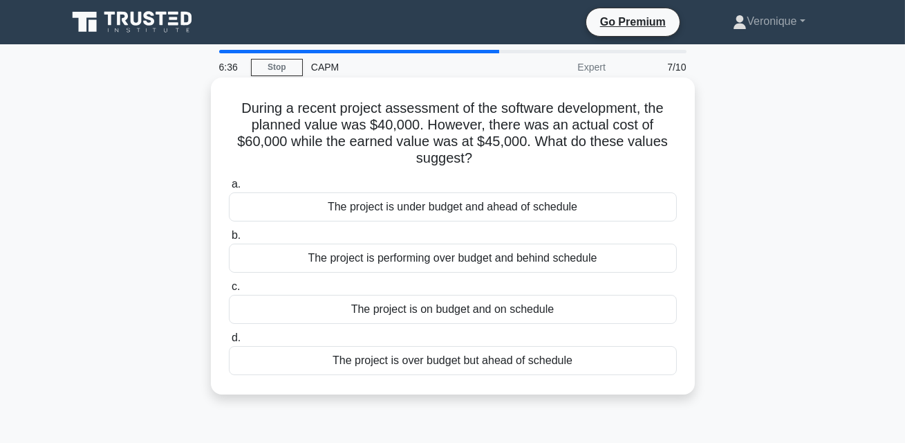
click at [420, 265] on div "The project is performing over budget and behind schedule" at bounding box center [453, 257] width 448 height 29
click at [229, 240] on input "b. The project is performing over budget and behind schedule" at bounding box center [229, 235] width 0 height 9
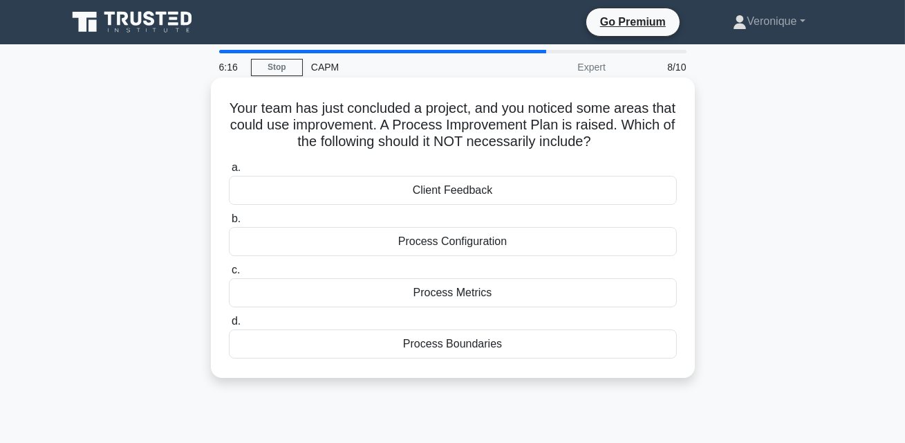
click at [434, 239] on div "Process Configuration" at bounding box center [453, 241] width 448 height 29
click at [229, 223] on input "b. Process Configuration" at bounding box center [229, 218] width 0 height 9
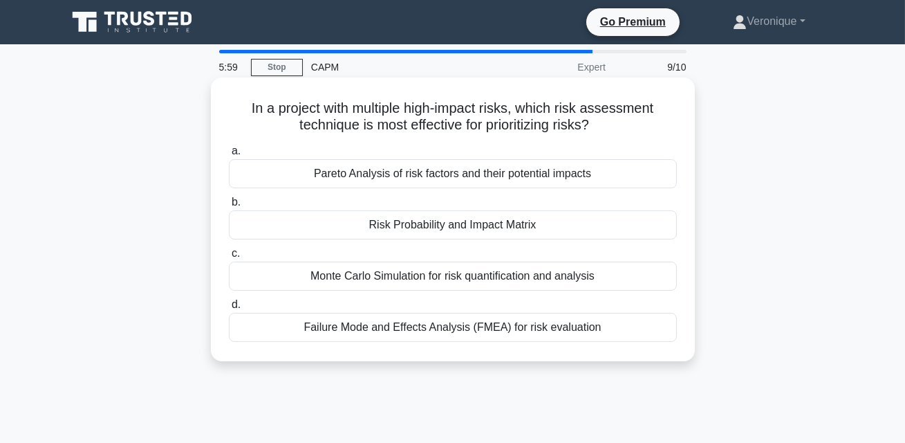
click at [435, 224] on div "Risk Probability and Impact Matrix" at bounding box center [453, 224] width 448 height 29
click at [229, 207] on input "b. Risk Probability and Impact Matrix" at bounding box center [229, 202] width 0 height 9
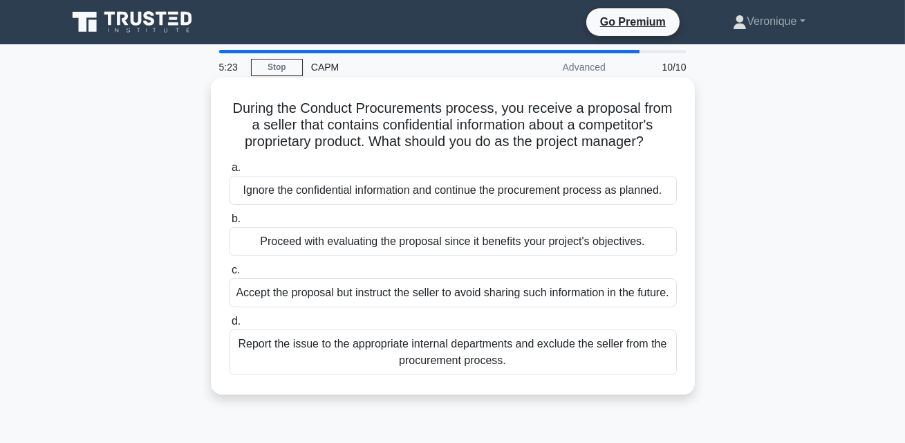
click at [458, 369] on div "Report the issue to the appropriate internal departments and exclude the seller…" at bounding box center [453, 352] width 448 height 46
click at [229, 326] on input "d. Report the issue to the appropriate internal departments and exclude the sel…" at bounding box center [229, 321] width 0 height 9
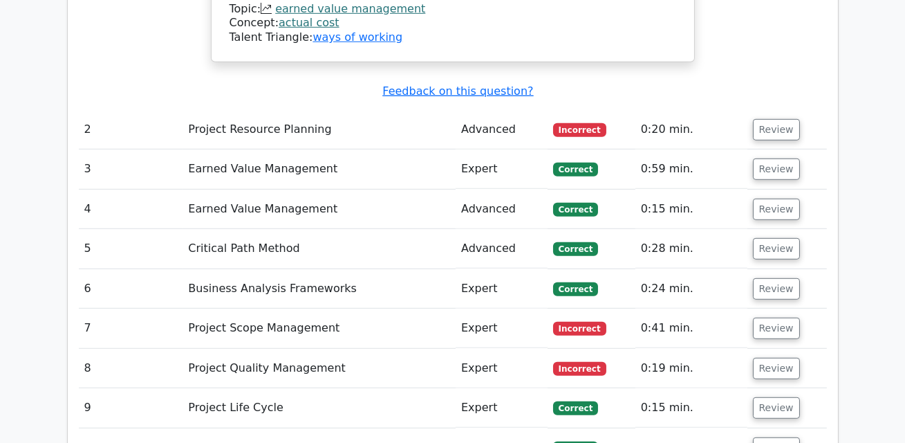
scroll to position [1741, 0]
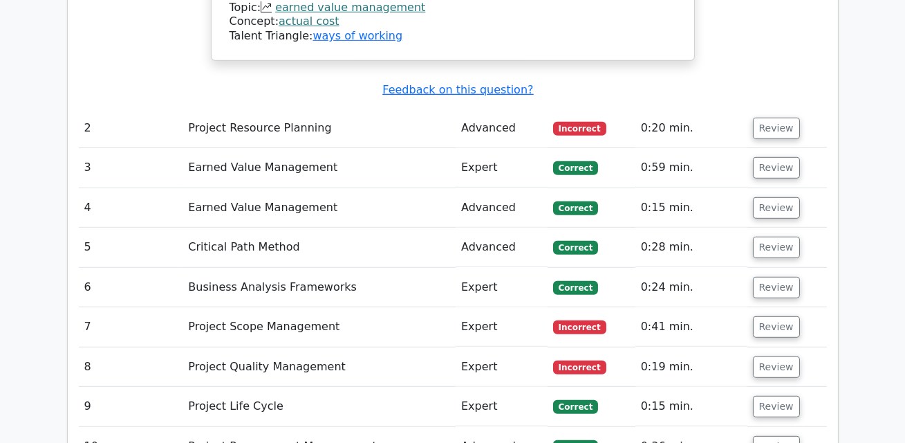
click at [447, 109] on td "Project Resource Planning" at bounding box center [319, 128] width 273 height 39
click at [783, 118] on button "Review" at bounding box center [776, 128] width 47 height 21
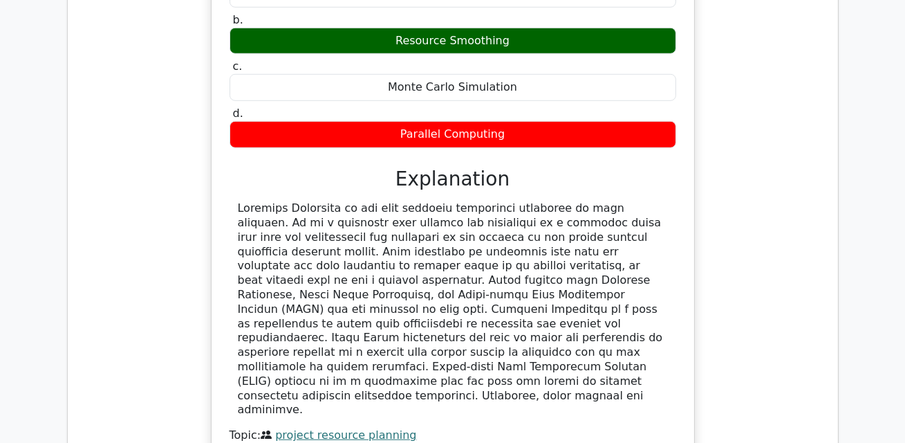
scroll to position [2011, 0]
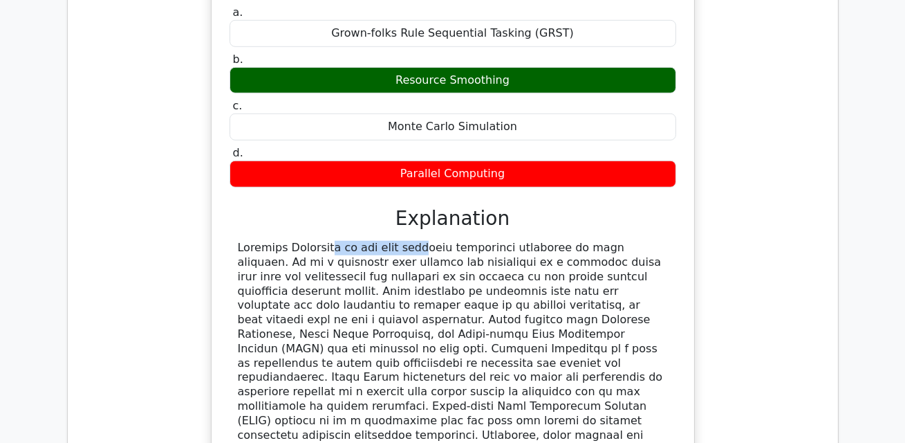
drag, startPoint x: 235, startPoint y: 197, endPoint x: 342, endPoint y: 197, distance: 107.2
click at [342, 241] on div at bounding box center [453, 349] width 447 height 216
copy div "Resource Smoothing"
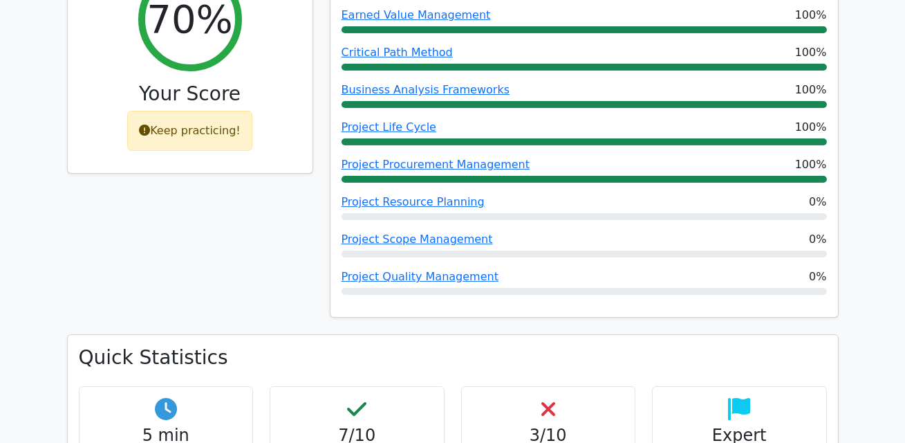
scroll to position [0, 0]
